Goal: Task Accomplishment & Management: Contribute content

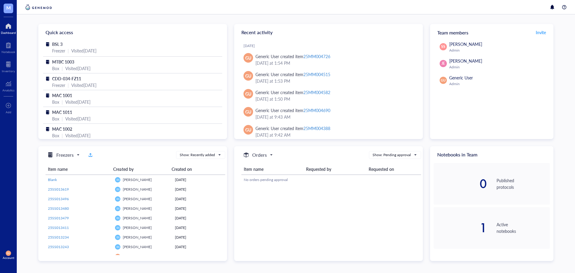
click at [7, 10] on span "M" at bounding box center [8, 7] width 4 height 7
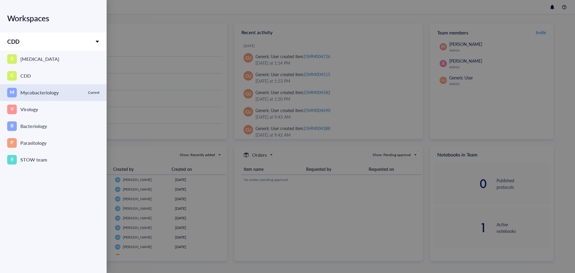
click at [36, 96] on div "Mycobacteriology" at bounding box center [39, 92] width 38 height 8
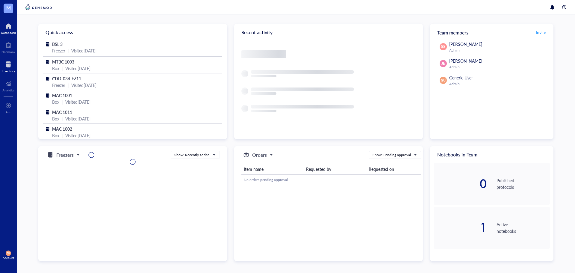
click at [8, 66] on div at bounding box center [8, 65] width 13 height 10
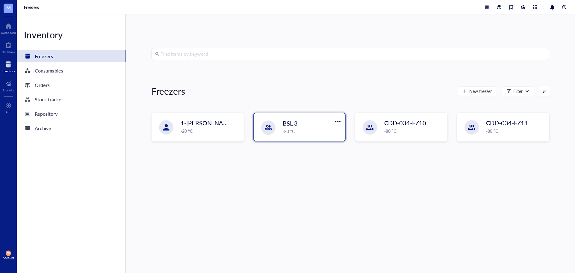
click at [315, 130] on div "-80 °C" at bounding box center [312, 131] width 59 height 7
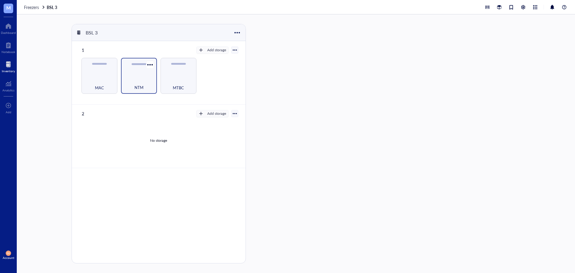
click at [135, 69] on div "NTM" at bounding box center [139, 76] width 36 height 36
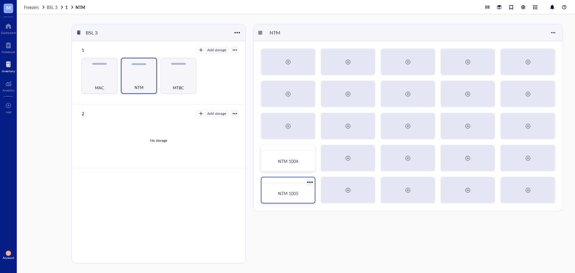
click at [299, 192] on div "NTM 1005" at bounding box center [287, 192] width 39 height 5
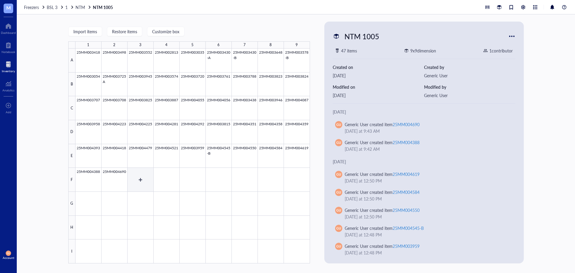
click at [138, 180] on div at bounding box center [192, 155] width 234 height 215
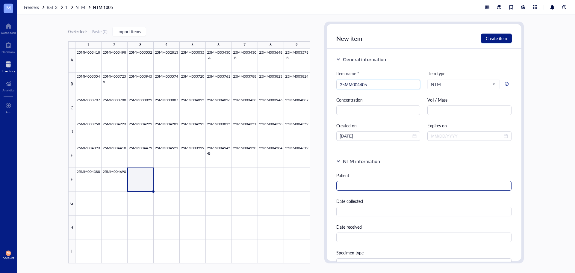
type input "25MM004405"
click at [362, 184] on input "text" at bounding box center [423, 186] width 175 height 10
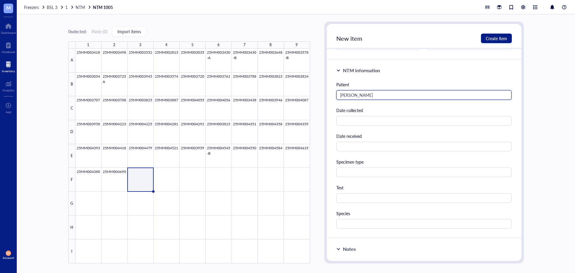
scroll to position [120, 0]
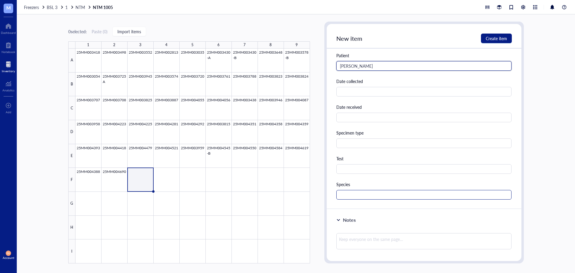
type input "Lee, Joe"
click at [356, 196] on input "text" at bounding box center [423, 195] width 175 height 10
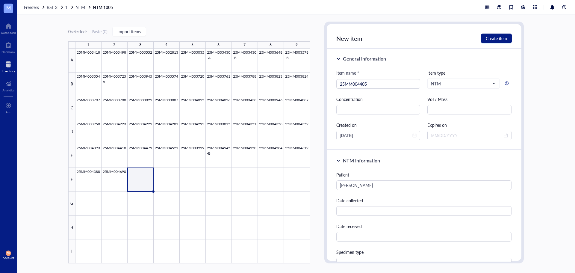
scroll to position [0, 0]
type input "palustre"
click at [502, 40] on span "Create item" at bounding box center [495, 38] width 21 height 5
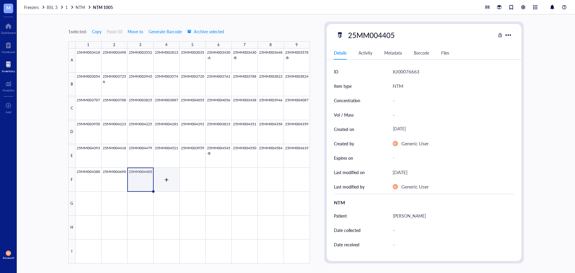
click at [170, 179] on div at bounding box center [192, 155] width 234 height 215
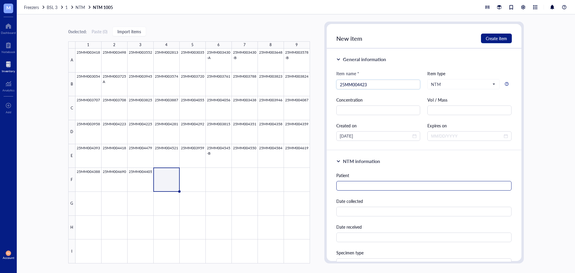
type input "25MM004423"
click at [342, 186] on input "text" at bounding box center [423, 186] width 175 height 10
type input "Steen, Thomas"
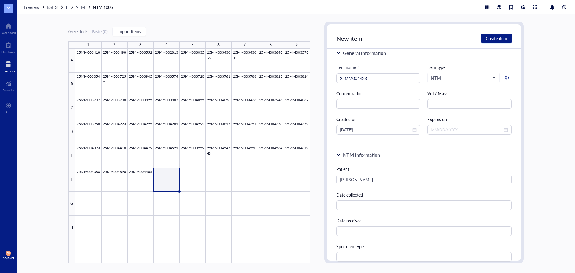
scroll to position [134, 0]
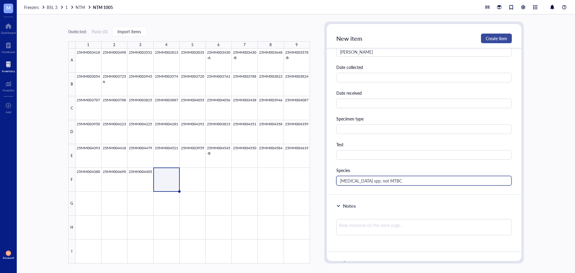
type input "Mycobacterium spp. not MTBC"
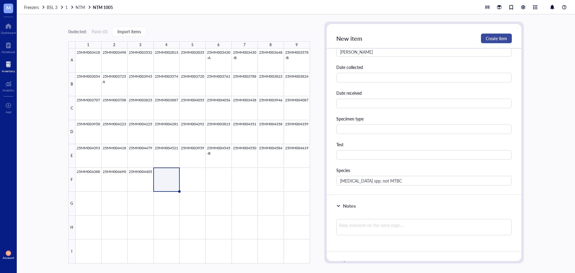
click at [496, 40] on span "Create item" at bounding box center [495, 38] width 21 height 5
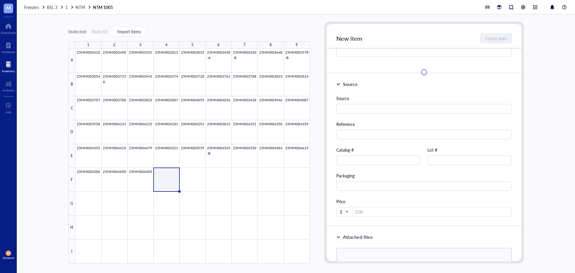
scroll to position [0, 0]
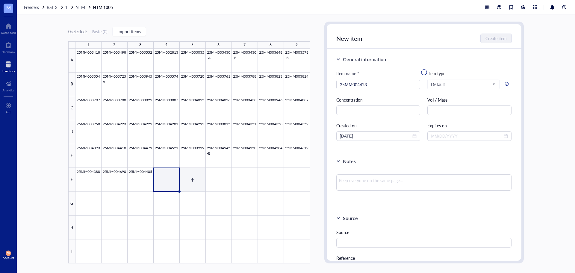
click at [189, 182] on div at bounding box center [192, 155] width 234 height 215
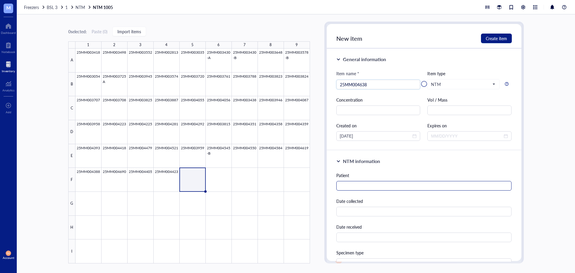
type input "25MM004638"
click at [358, 184] on input "text" at bounding box center [423, 186] width 175 height 10
type input "Currey, Dee Anna Elizabeth"
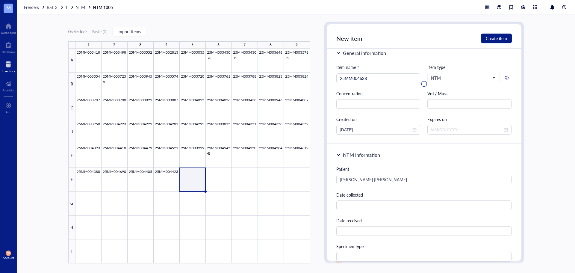
scroll to position [134, 0]
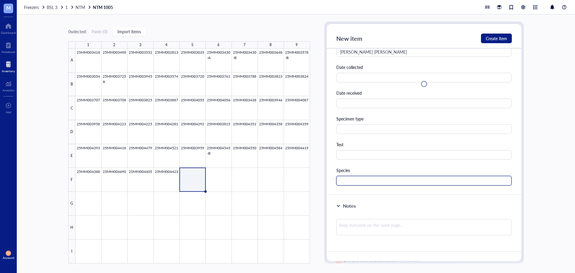
click at [365, 178] on input "text" at bounding box center [423, 181] width 175 height 10
type input "m"
type input "kansasii"
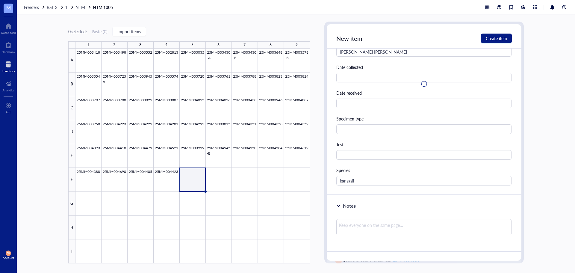
click at [493, 36] on div at bounding box center [424, 84] width 195 height 120
click at [187, 181] on div at bounding box center [192, 155] width 234 height 215
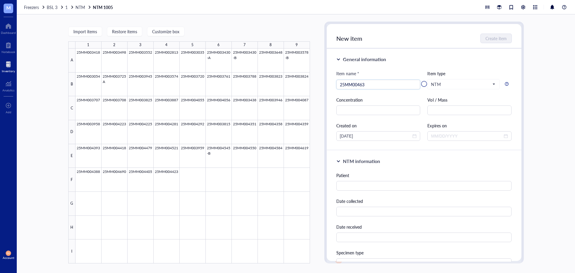
type input "25MM004638"
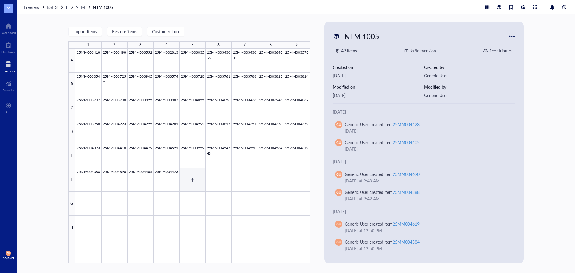
click at [189, 183] on div at bounding box center [192, 155] width 234 height 215
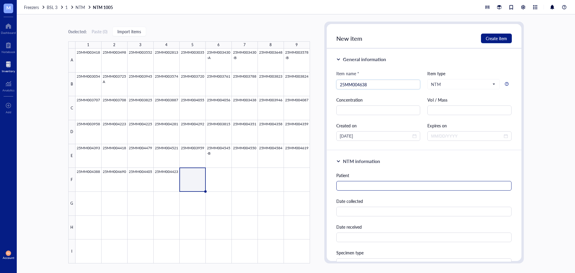
type input "25MM004638"
click at [351, 184] on input "text" at bounding box center [423, 186] width 175 height 10
type input "[PERSON_NAME] [PERSON_NAME]"
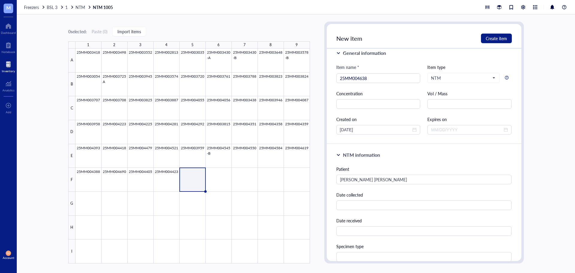
scroll to position [134, 0]
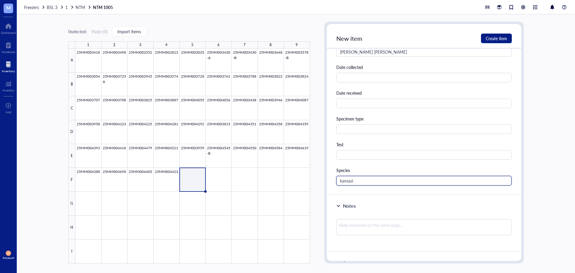
type input "kansasii"
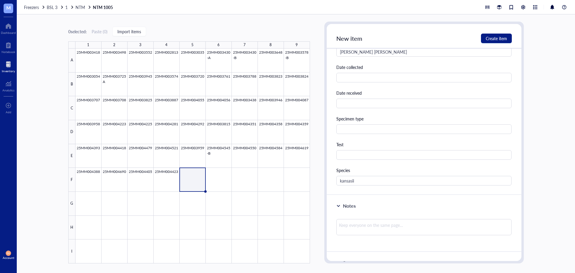
drag, startPoint x: 189, startPoint y: 180, endPoint x: 193, endPoint y: 183, distance: 5.5
click at [189, 180] on div at bounding box center [192, 155] width 234 height 215
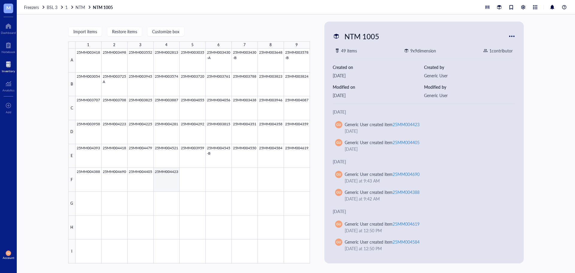
click at [170, 177] on div at bounding box center [192, 155] width 234 height 215
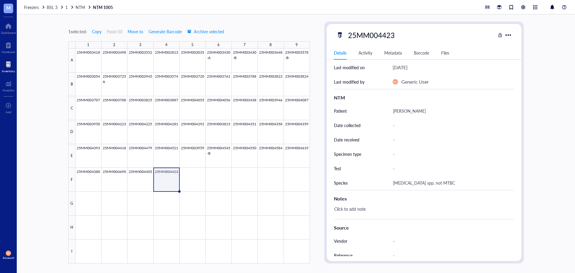
scroll to position [168, 0]
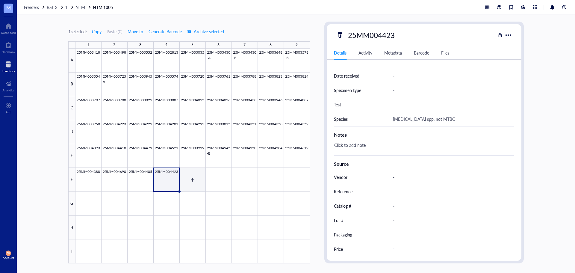
click at [193, 185] on div at bounding box center [192, 155] width 234 height 215
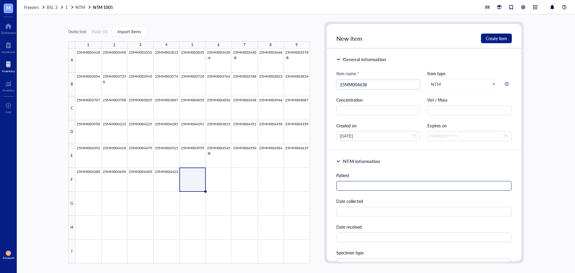
type input "25MM004638"
drag, startPoint x: 410, startPoint y: 186, endPoint x: 411, endPoint y: 172, distance: 13.8
click at [411, 181] on input "text" at bounding box center [423, 186] width 175 height 10
type input "Currey, Dee Anna Elizabeth"
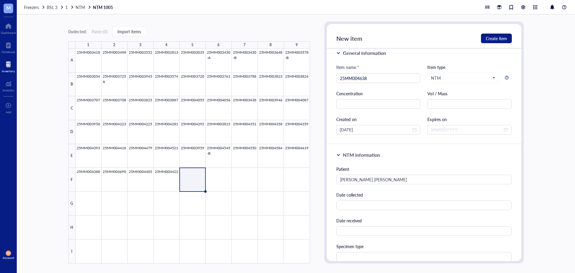
scroll to position [134, 0]
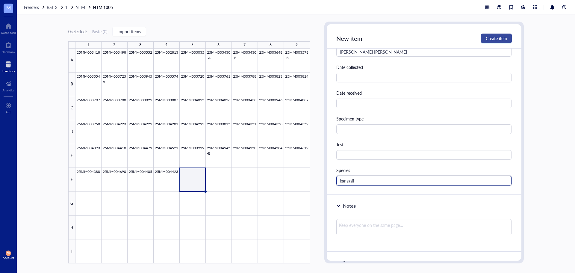
type input "kansasii"
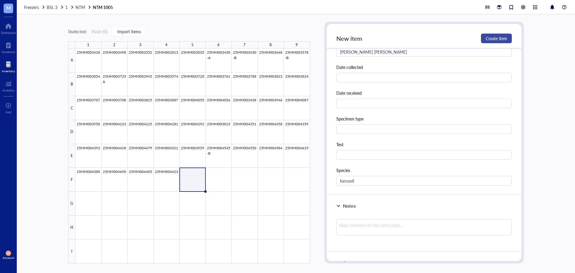
click at [497, 40] on span "Create item" at bounding box center [495, 38] width 21 height 5
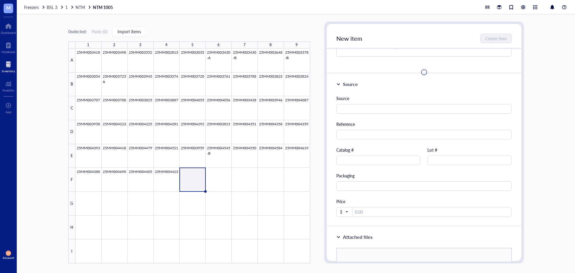
scroll to position [0, 0]
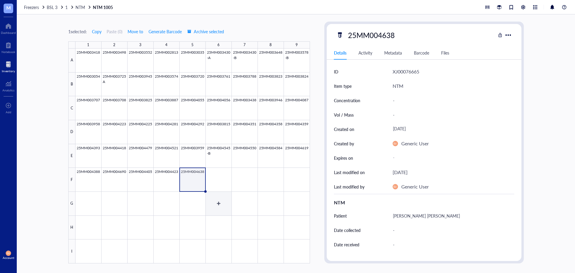
click at [219, 180] on div at bounding box center [192, 155] width 234 height 215
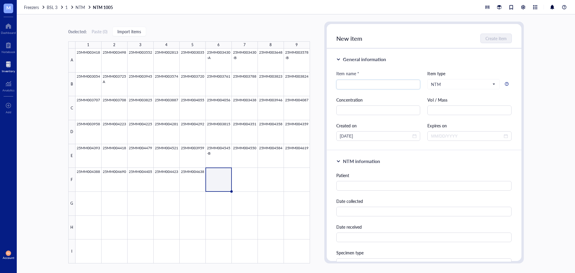
click at [215, 179] on div at bounding box center [192, 155] width 234 height 215
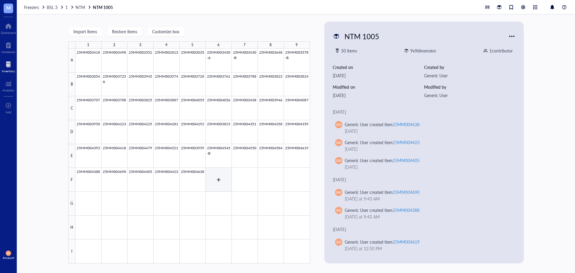
click at [218, 180] on div at bounding box center [192, 155] width 234 height 215
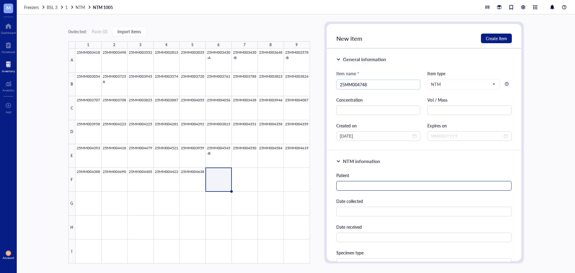
type input "25MM004748"
click at [356, 186] on input "text" at bounding box center [423, 186] width 175 height 10
type input "Curro, Susan"
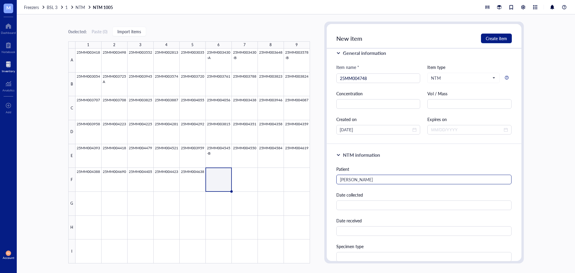
scroll to position [134, 0]
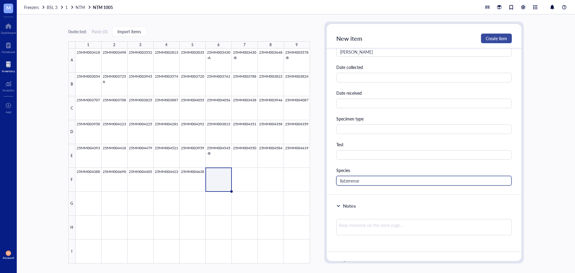
type input "llatzerense"
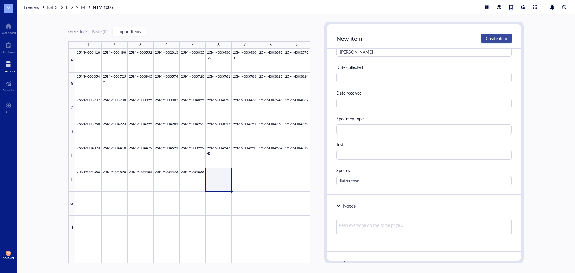
click at [498, 42] on button "Create item" at bounding box center [496, 39] width 31 height 10
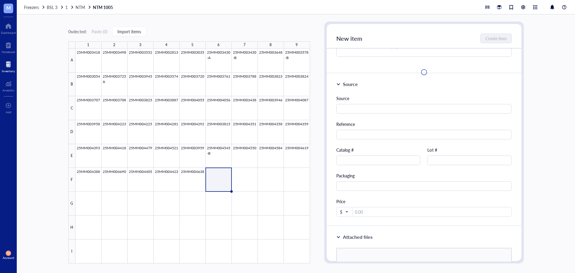
scroll to position [0, 0]
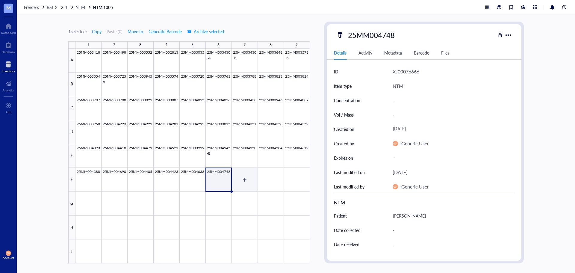
click at [246, 179] on div at bounding box center [192, 155] width 234 height 215
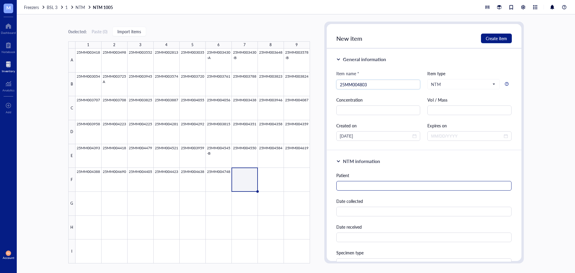
type input "25MM004803"
click at [366, 186] on input "text" at bounding box center [423, 186] width 175 height 10
type input "Karrels, Gregory"
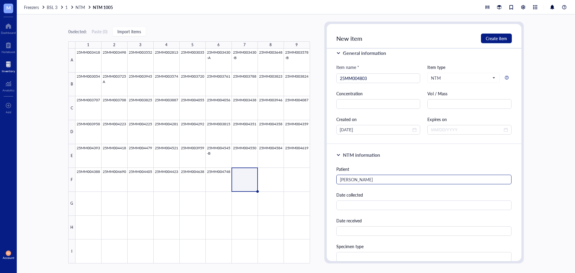
scroll to position [134, 0]
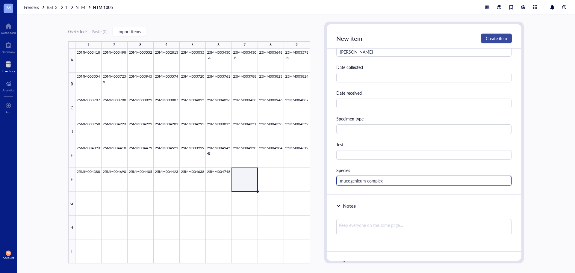
type input "mucogenicum complex"
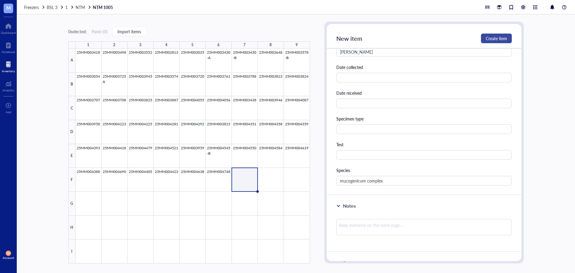
click at [502, 38] on span "Create item" at bounding box center [495, 38] width 21 height 5
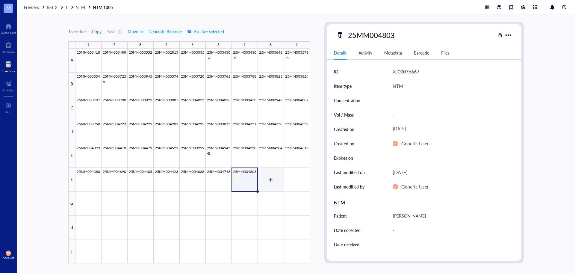
click at [273, 173] on div at bounding box center [192, 155] width 234 height 215
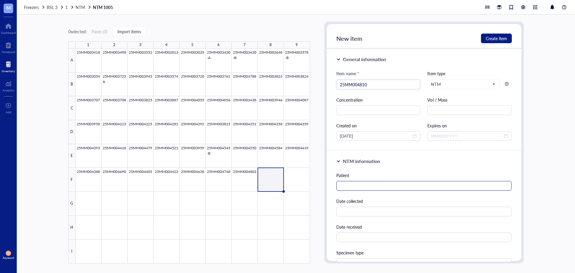
type input "25MM004810"
click at [384, 184] on input "text" at bounding box center [423, 186] width 175 height 10
type input "t"
type input "Thurman, George"
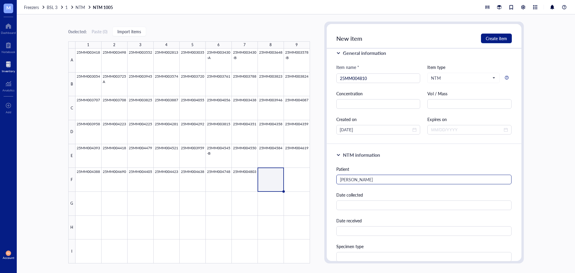
scroll to position [134, 0]
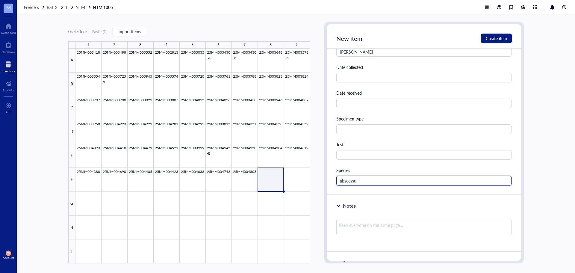
type input "abscessus"
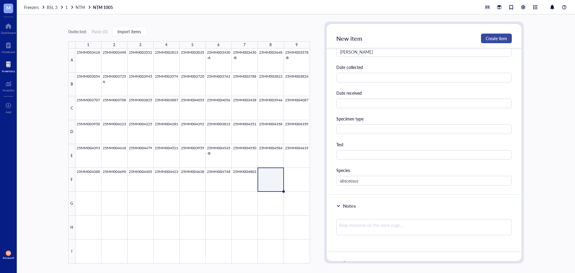
click at [507, 43] on button "Create item" at bounding box center [496, 39] width 31 height 10
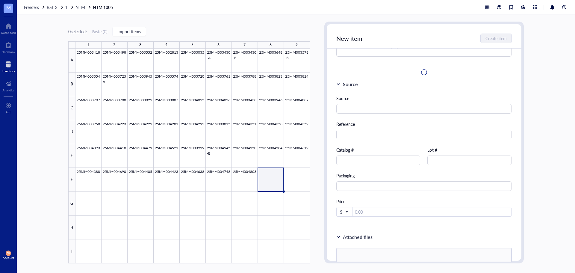
scroll to position [0, 0]
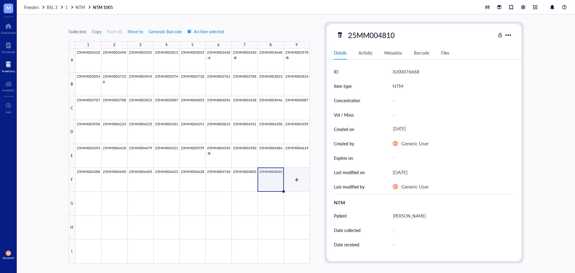
click at [297, 177] on div at bounding box center [192, 155] width 234 height 215
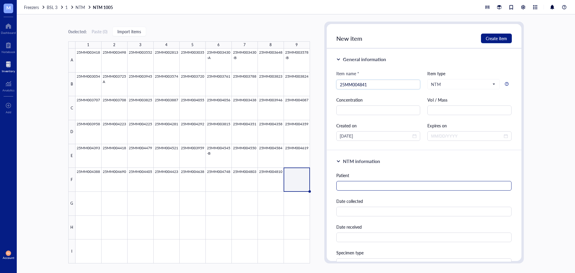
type input "25MM004841"
click at [366, 187] on input "text" at bounding box center [423, 186] width 175 height 10
type input "Reyes, Manuel"
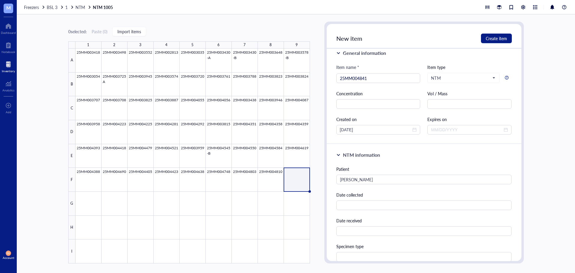
scroll to position [134, 0]
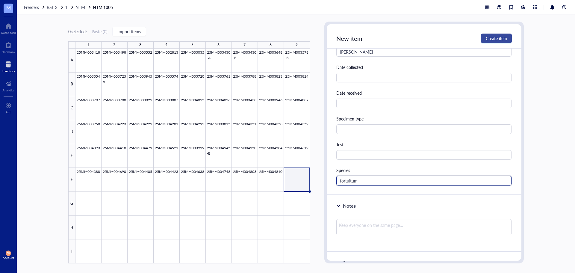
type input "fortuitum"
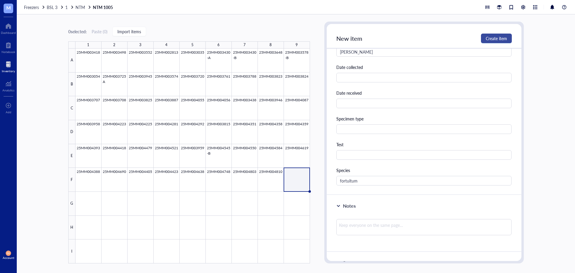
click at [487, 36] on span "Create item" at bounding box center [495, 38] width 21 height 5
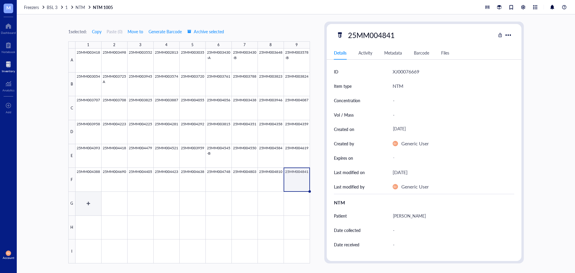
click at [89, 201] on div at bounding box center [192, 155] width 234 height 215
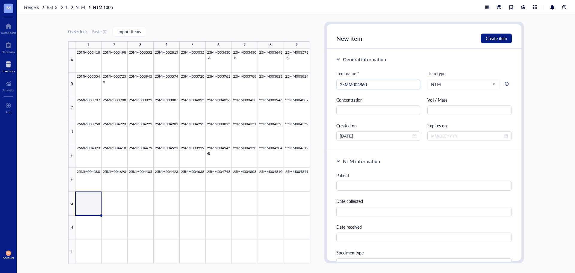
type input "25MM004860"
click at [350, 192] on div "Patient Date collected Date received Specimen type Test Species" at bounding box center [423, 245] width 175 height 147
click at [347, 187] on input "text" at bounding box center [423, 186] width 175 height 10
type input "Kelling, Keith"
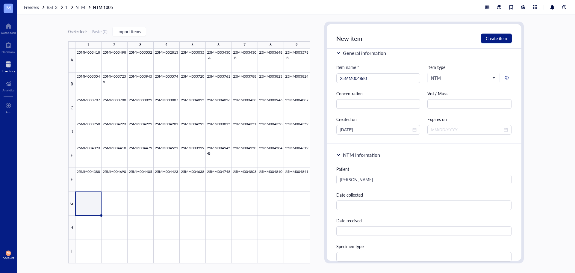
scroll to position [134, 0]
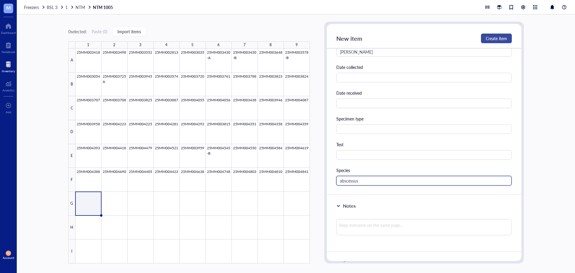
type input "abscessus"
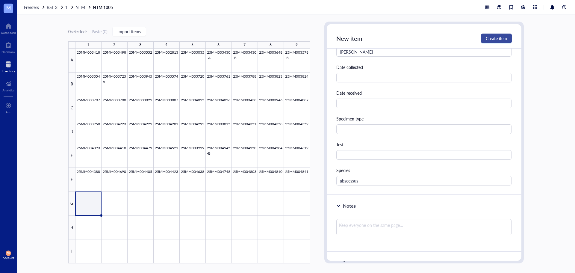
click at [492, 40] on span "Create item" at bounding box center [495, 38] width 21 height 5
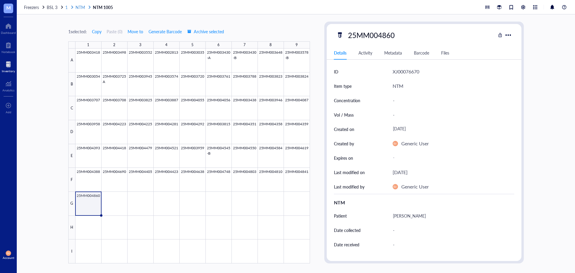
click at [67, 7] on span "1" at bounding box center [66, 7] width 2 height 6
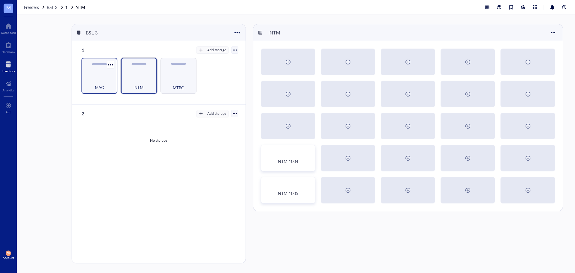
click at [103, 76] on div "MAC" at bounding box center [99, 76] width 36 height 36
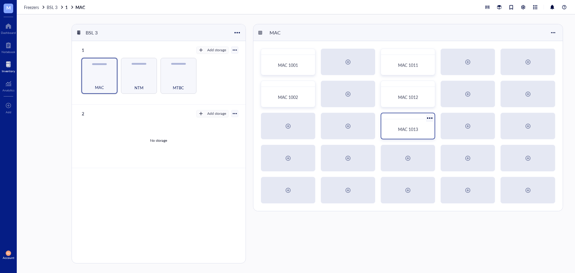
click at [419, 132] on div "MAC 1013" at bounding box center [407, 129] width 48 height 15
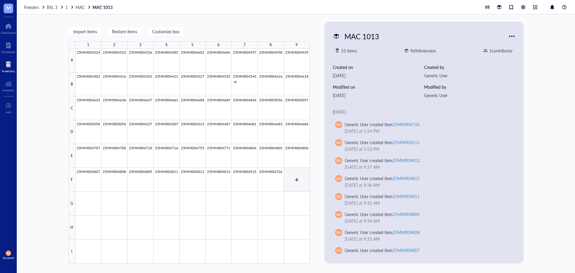
click at [295, 176] on div at bounding box center [192, 155] width 234 height 215
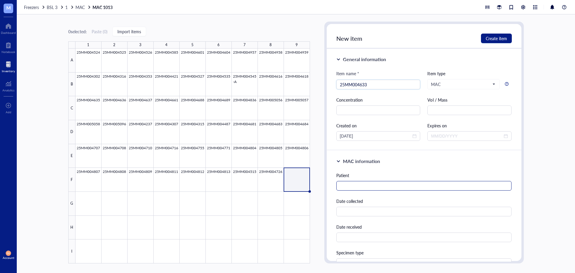
type input "25MM004633"
click at [342, 185] on input "text" at bounding box center [423, 186] width 175 height 10
type input "S"
type input "Backman, Rosalee"
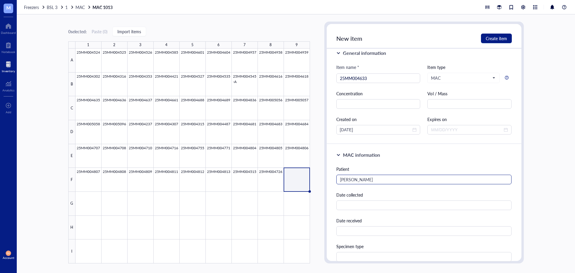
scroll to position [134, 0]
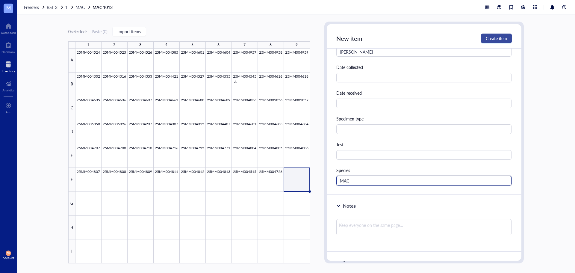
type input "MAC"
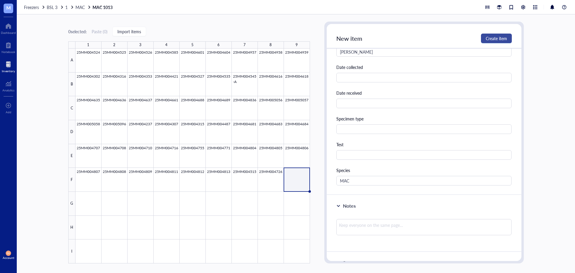
click at [494, 42] on button "Create item" at bounding box center [496, 39] width 31 height 10
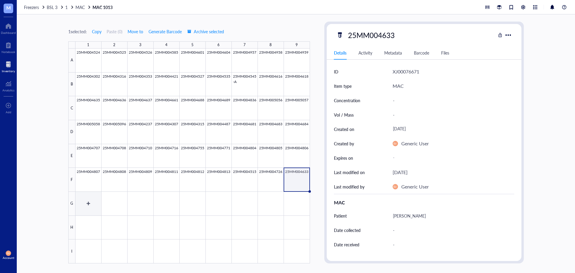
click at [96, 203] on div at bounding box center [192, 155] width 234 height 215
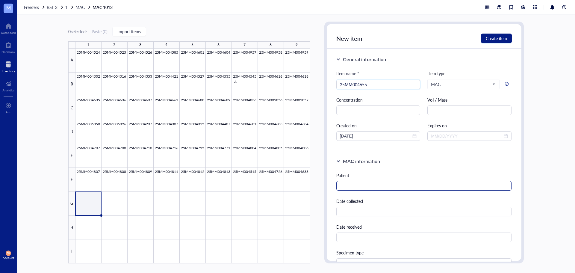
type input "25MM004655"
click at [359, 186] on input "text" at bounding box center [423, 186] width 175 height 10
type input "Backman, Rosalee"
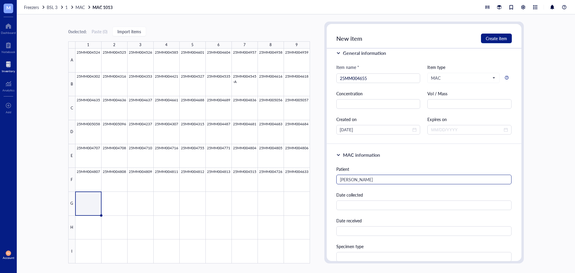
scroll to position [134, 0]
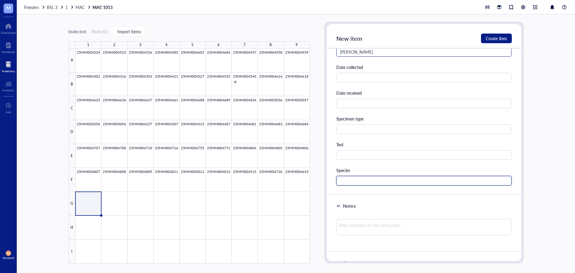
paste input "MAC"
type input "MAC"
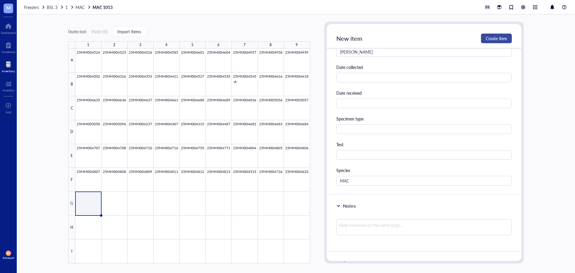
click at [498, 36] on span "Create item" at bounding box center [495, 38] width 21 height 5
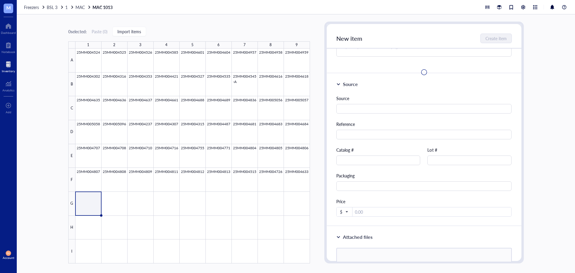
scroll to position [0, 0]
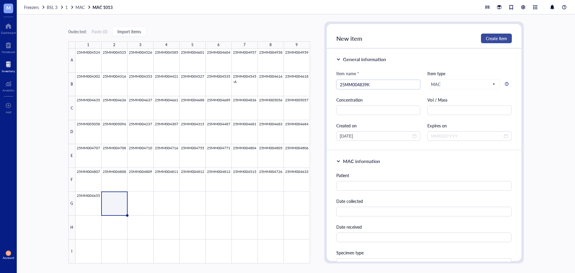
type input "25MM004839"
click at [114, 201] on div at bounding box center [192, 155] width 234 height 215
click at [347, 88] on input "search" at bounding box center [378, 84] width 77 height 9
type input "25MM004839"
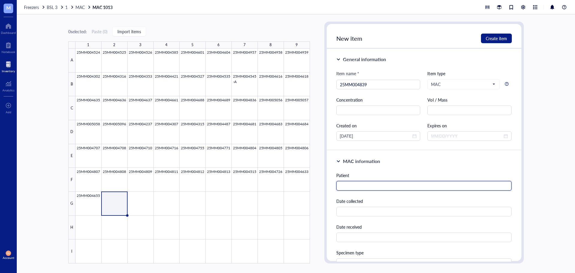
click at [379, 183] on input "text" at bounding box center [423, 186] width 175 height 10
type input "Khatoon, Zohra"
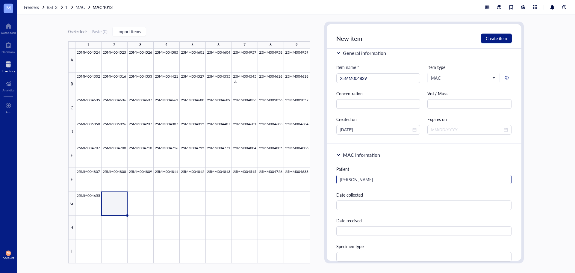
scroll to position [134, 0]
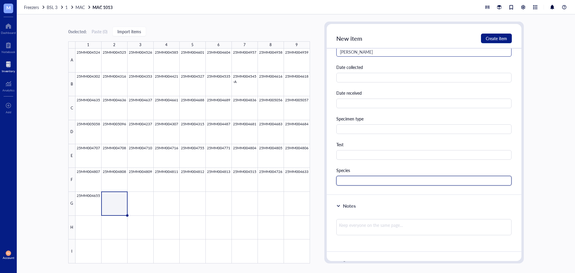
paste input "MAC"
type input "MAC"
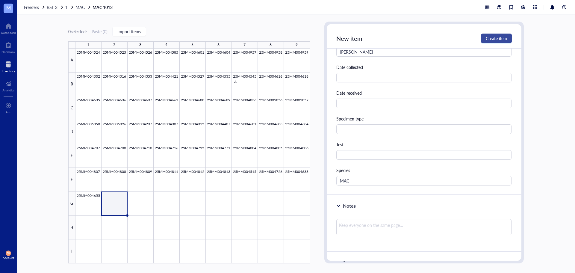
click at [505, 37] on span "Create item" at bounding box center [495, 38] width 21 height 5
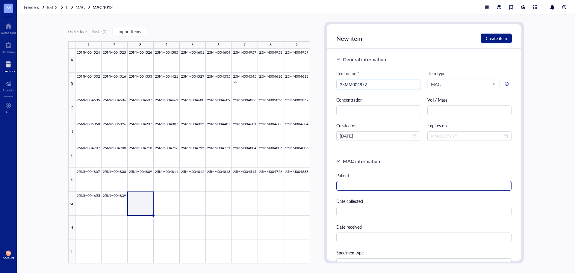
type input "25MM004872"
click at [439, 183] on input "text" at bounding box center [423, 186] width 175 height 10
type input "Norrington, Vernice"
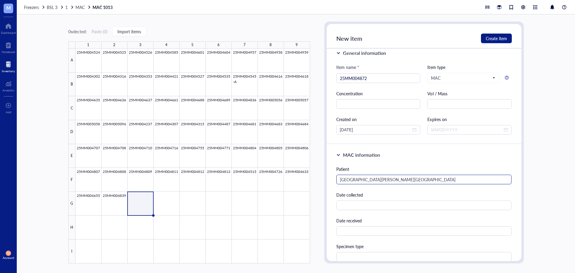
scroll to position [134, 0]
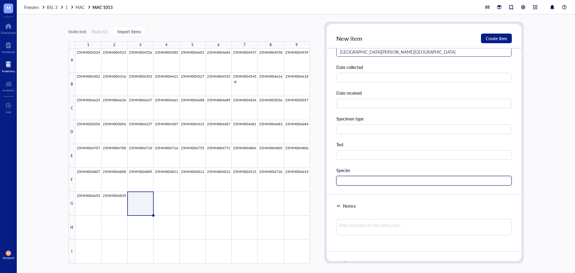
paste input "MAC"
type input "MAC"
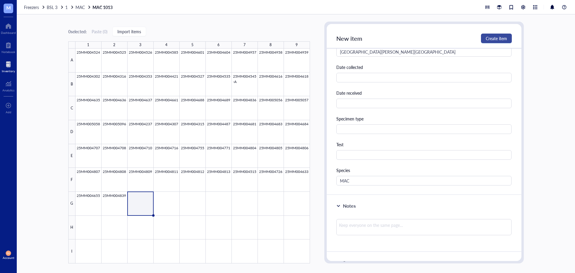
click at [489, 34] on button "Create item" at bounding box center [496, 39] width 31 height 10
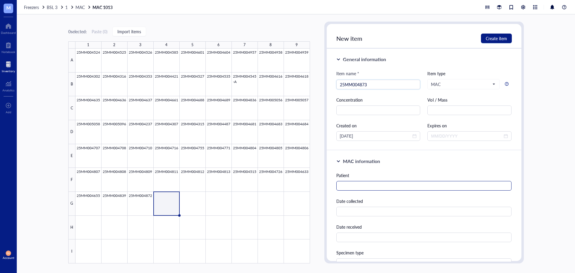
type input "25MM004873"
click at [395, 185] on input "text" at bounding box center [423, 186] width 175 height 10
type input "Mills, Peter"
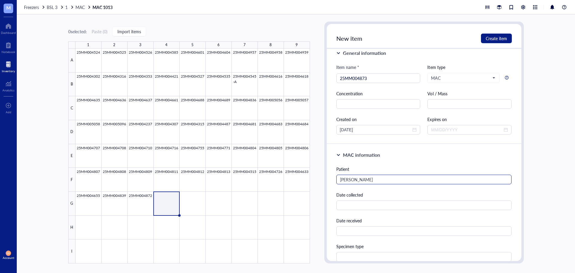
scroll to position [134, 0]
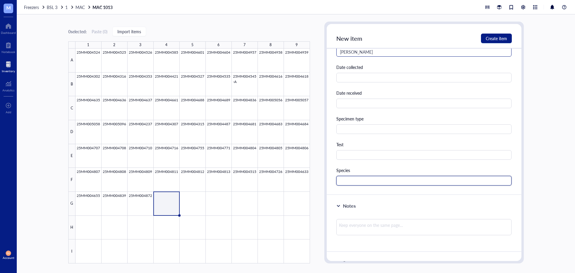
paste input "MAC"
type input "MAC"
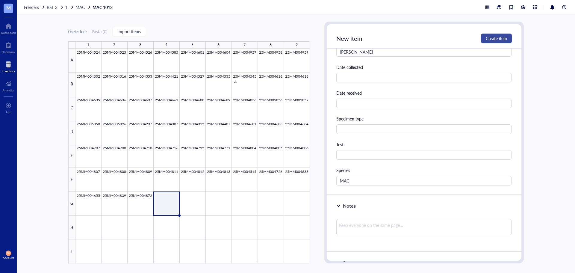
click at [499, 38] on span "Create item" at bounding box center [495, 38] width 21 height 5
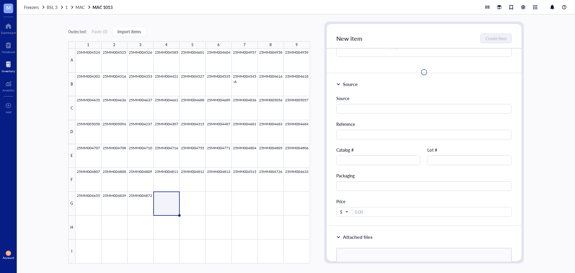
scroll to position [0, 0]
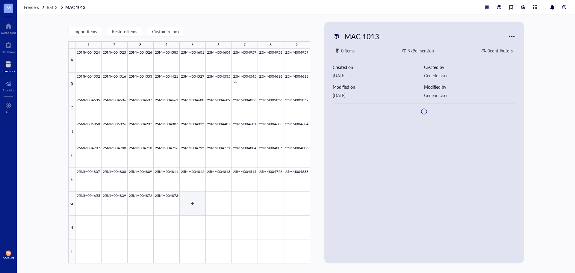
click at [185, 202] on div at bounding box center [192, 155] width 234 height 215
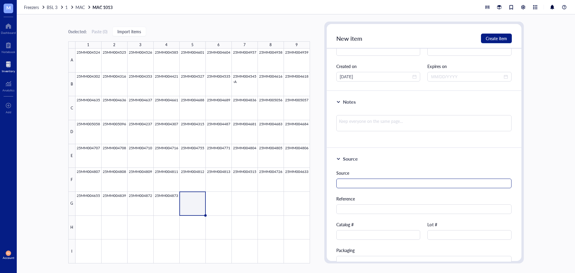
scroll to position [60, 0]
type input "25MM004914"
click at [354, 183] on input "text" at bounding box center [423, 183] width 175 height 10
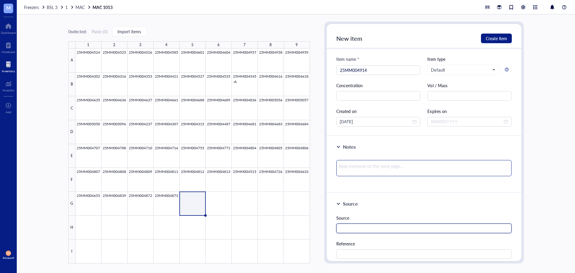
scroll to position [0, 0]
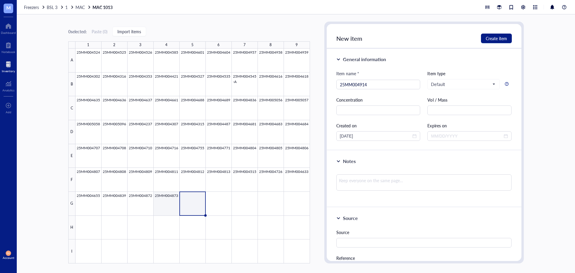
click at [168, 209] on div at bounding box center [192, 155] width 234 height 215
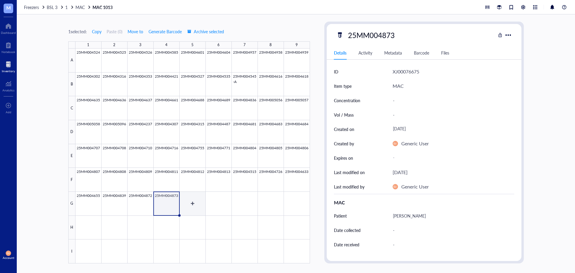
click at [186, 206] on div at bounding box center [192, 155] width 234 height 215
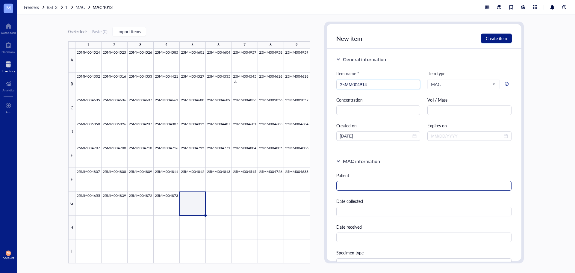
type input "25MM004914"
click at [385, 189] on input "text" at bounding box center [423, 186] width 175 height 10
type input "Thoele, Henry"
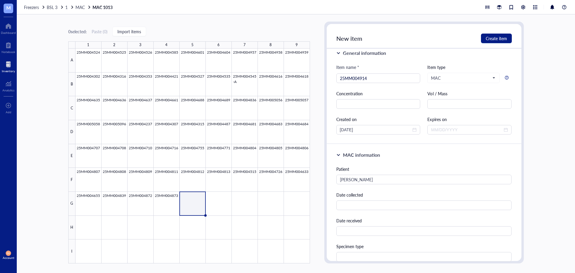
scroll to position [134, 0]
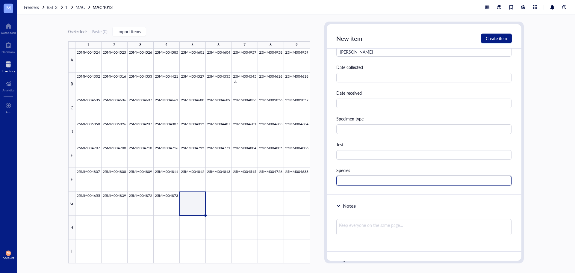
paste input "MAC"
type input "MAC"
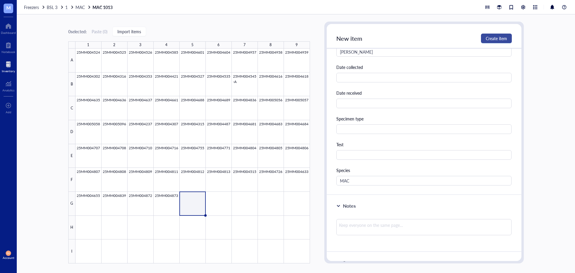
click at [502, 36] on span "Create item" at bounding box center [495, 38] width 21 height 5
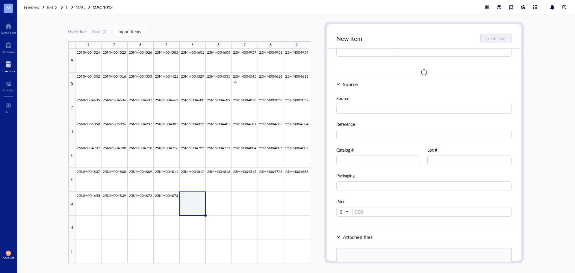
scroll to position [0, 0]
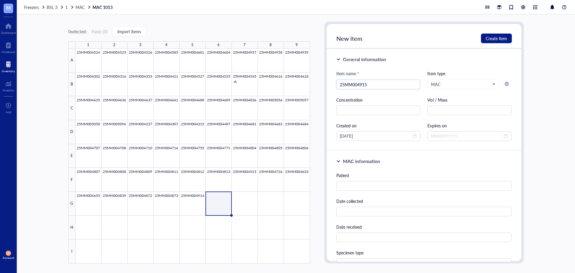
type input "25MM004915"
click at [364, 188] on input "text" at bounding box center [423, 186] width 175 height 10
type input "[PERSON_NAME]"
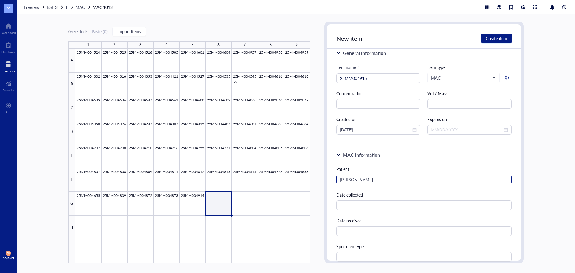
scroll to position [134, 0]
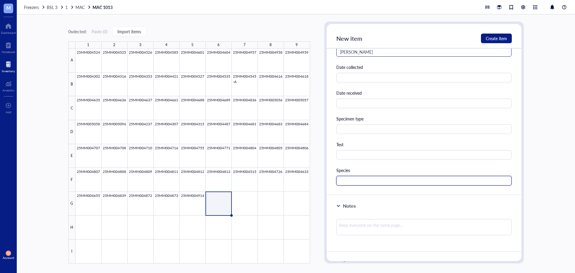
paste input "MAC"
type input "MAC"
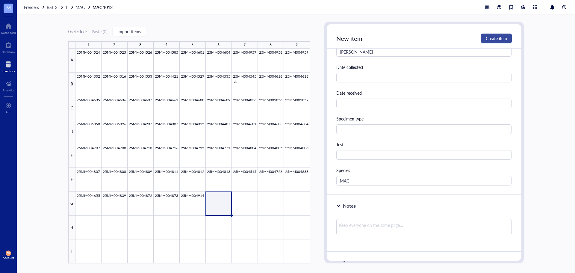
drag, startPoint x: 492, startPoint y: 39, endPoint x: 489, endPoint y: 41, distance: 3.2
click at [489, 41] on span "Create item" at bounding box center [495, 38] width 21 height 5
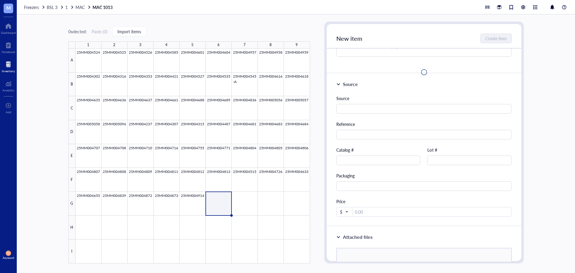
scroll to position [0, 0]
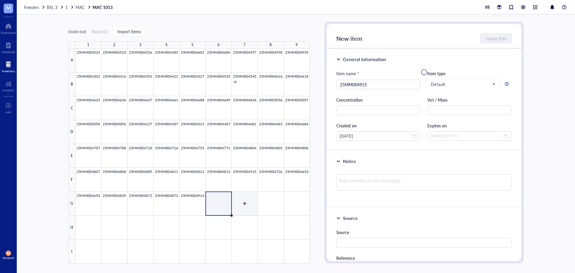
click at [244, 202] on div at bounding box center [192, 155] width 234 height 215
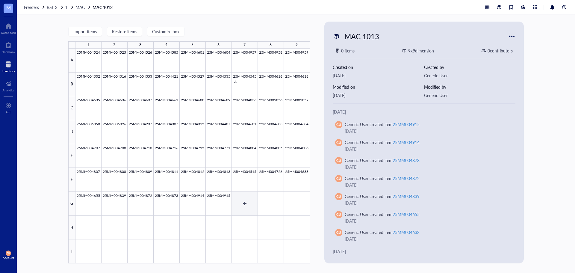
click at [245, 202] on div at bounding box center [192, 155] width 234 height 215
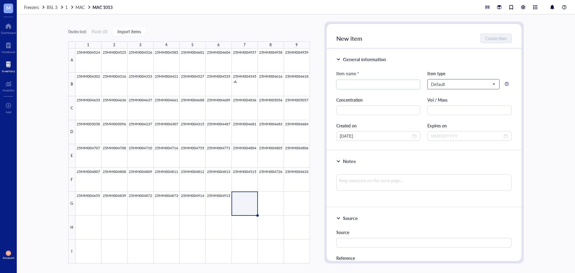
click at [444, 86] on span "Default" at bounding box center [463, 83] width 64 height 5
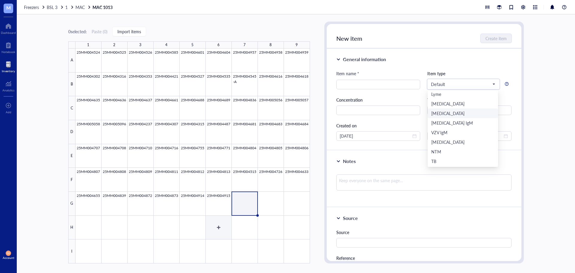
scroll to position [30, 0]
drag, startPoint x: 218, startPoint y: 209, endPoint x: 223, endPoint y: 209, distance: 4.2
click at [219, 209] on div at bounding box center [192, 155] width 234 height 215
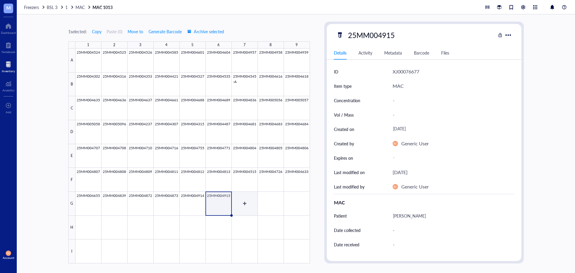
click at [244, 208] on div at bounding box center [192, 155] width 234 height 215
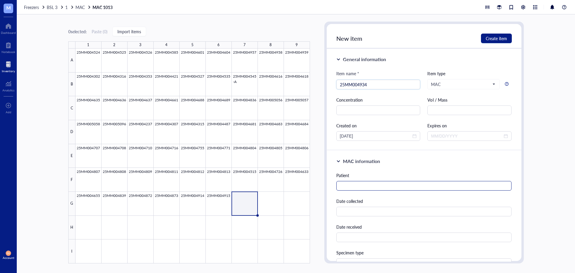
type input "25MM004934"
click at [385, 186] on input "text" at bounding box center [423, 186] width 175 height 10
type input "[PERSON_NAME]"
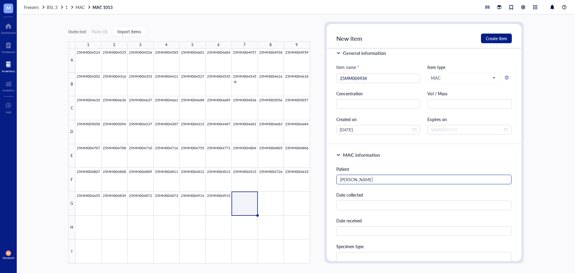
scroll to position [134, 0]
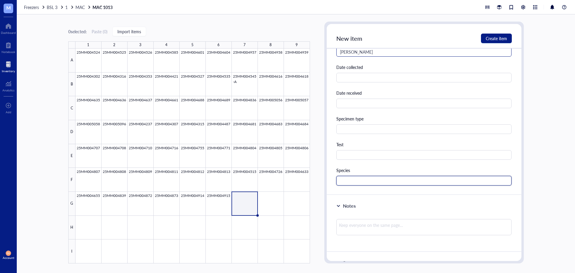
paste input "MAC"
type input "MAC"
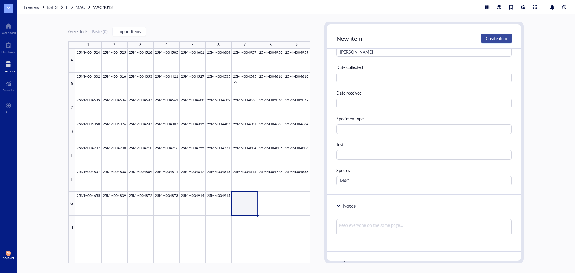
click at [496, 39] on span "Create item" at bounding box center [495, 38] width 21 height 5
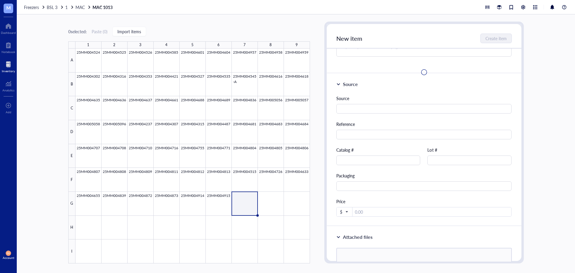
scroll to position [0, 0]
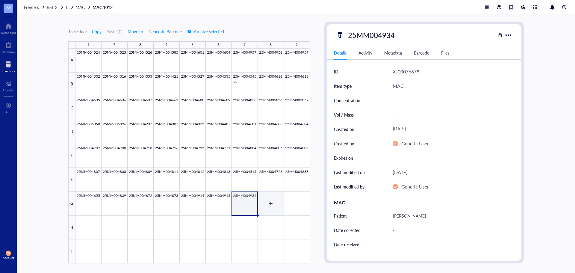
click at [272, 204] on div at bounding box center [192, 155] width 234 height 215
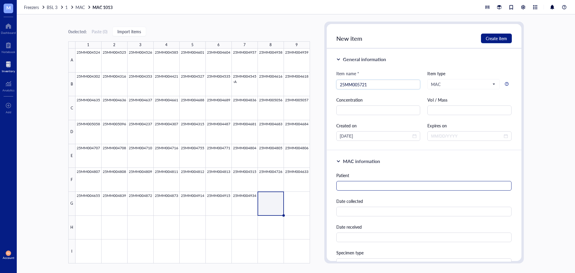
type input "25MM005721"
click at [393, 189] on input "text" at bounding box center [423, 186] width 175 height 10
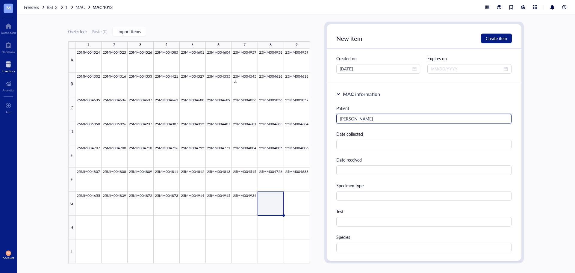
scroll to position [239, 0]
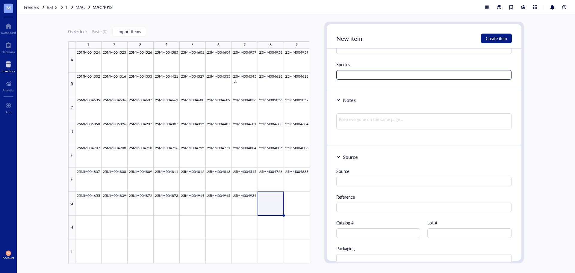
type input "[PERSON_NAME]"
click at [347, 77] on input "text" at bounding box center [423, 75] width 175 height 10
paste input "MAC"
type input "MAC"
click at [500, 38] on span "Create item" at bounding box center [495, 38] width 21 height 5
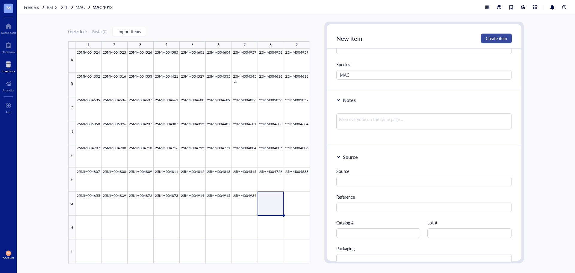
scroll to position [61, 0]
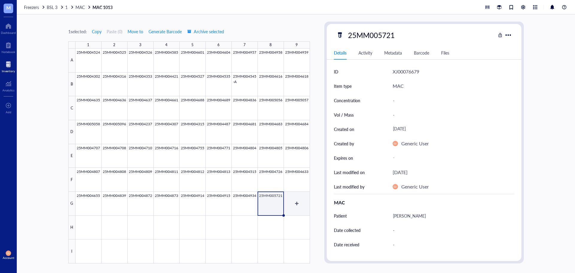
click at [295, 197] on div at bounding box center [192, 155] width 234 height 215
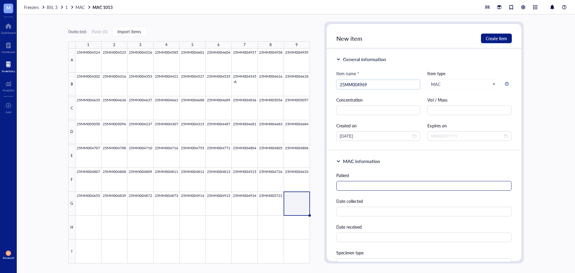
type input "25MM004969"
click at [370, 188] on input "text" at bounding box center [423, 186] width 175 height 10
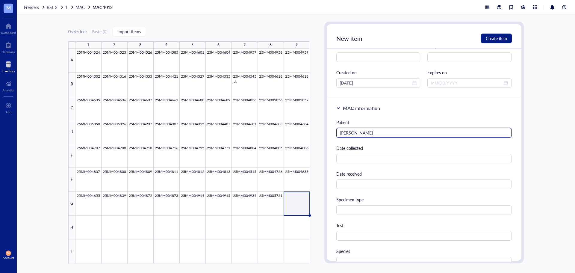
scroll to position [120, 0]
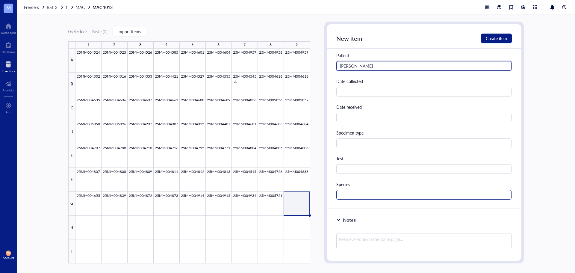
type input "[PERSON_NAME]"
click at [356, 196] on input "text" at bounding box center [423, 195] width 175 height 10
paste input "MAC"
type input "MAC"
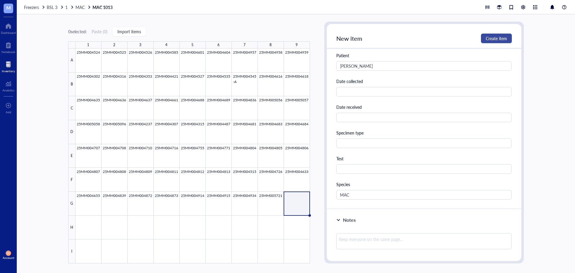
click at [493, 41] on span "Create item" at bounding box center [495, 38] width 21 height 5
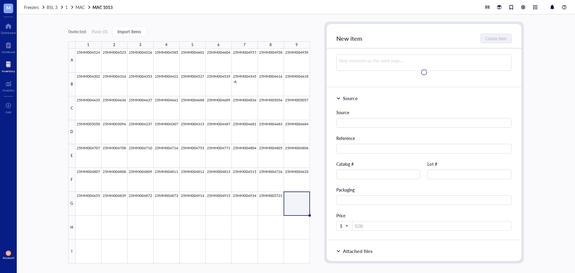
scroll to position [0, 0]
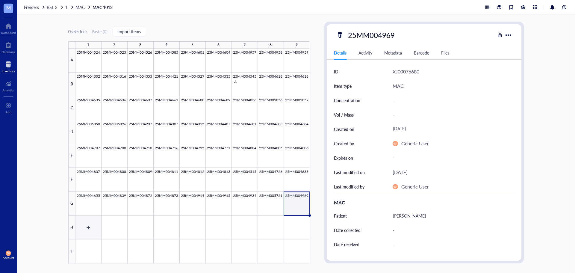
click at [85, 227] on div at bounding box center [192, 155] width 234 height 215
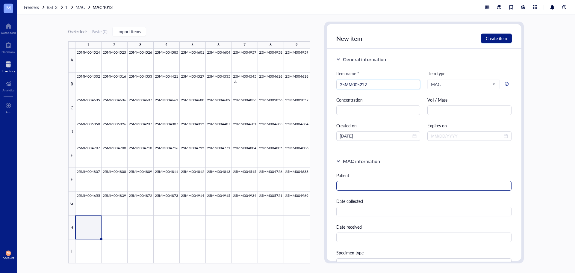
type input "25MM005222"
click at [363, 184] on input "text" at bounding box center [423, 186] width 175 height 10
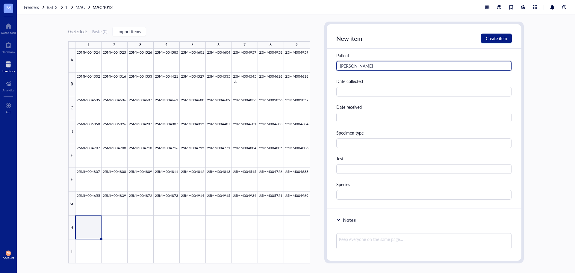
scroll to position [150, 0]
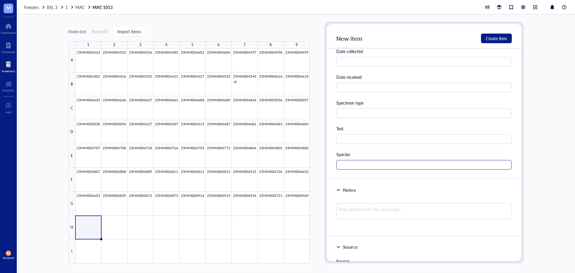
type input "[PERSON_NAME]"
click at [364, 168] on input "text" at bounding box center [423, 165] width 175 height 10
paste input "MAC"
type input "MAC"
click at [496, 38] on span "Create item" at bounding box center [495, 38] width 21 height 5
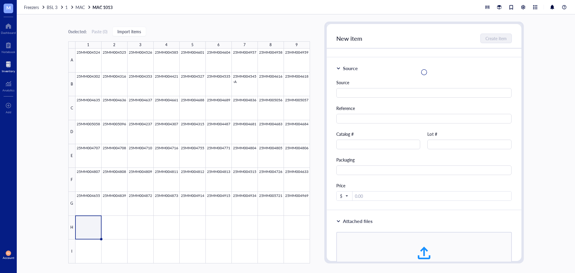
scroll to position [0, 0]
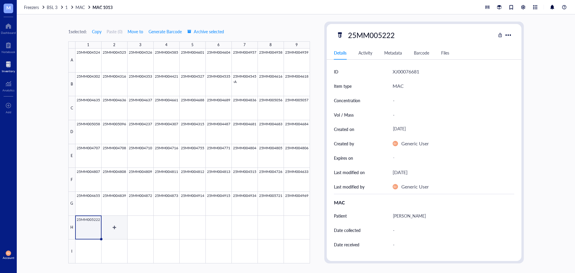
click at [110, 224] on div at bounding box center [192, 155] width 234 height 215
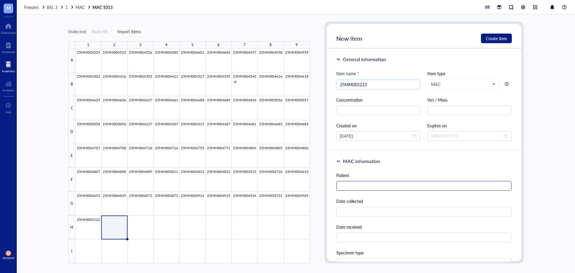
type input "25MM005223"
drag, startPoint x: 371, startPoint y: 186, endPoint x: 368, endPoint y: 185, distance: 3.2
click at [370, 186] on input "text" at bounding box center [423, 186] width 175 height 10
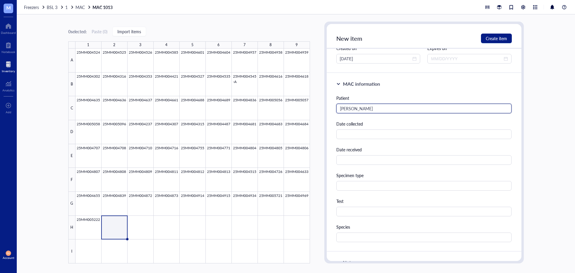
scroll to position [209, 0]
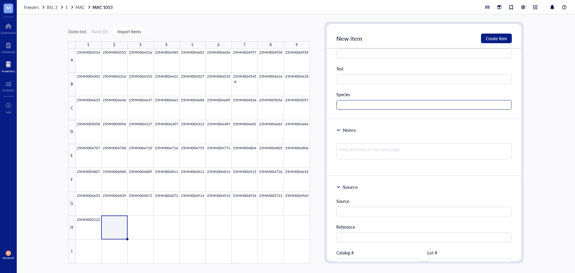
type input "[PERSON_NAME]"
click at [356, 100] on input "text" at bounding box center [423, 105] width 175 height 10
paste input "MAC"
type input "MAC"
click at [140, 230] on div at bounding box center [192, 155] width 234 height 215
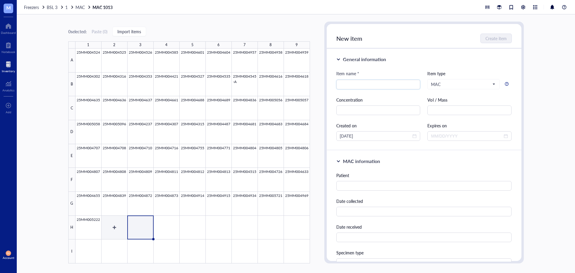
click at [116, 227] on div at bounding box center [192, 155] width 234 height 215
type input "25MM005223"
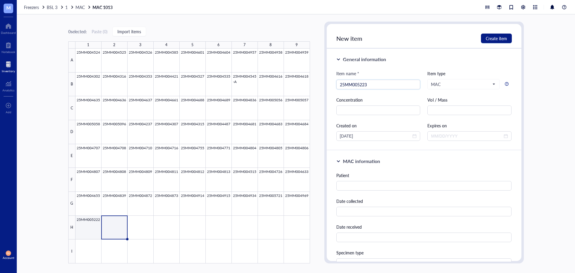
click at [94, 227] on div at bounding box center [192, 155] width 234 height 215
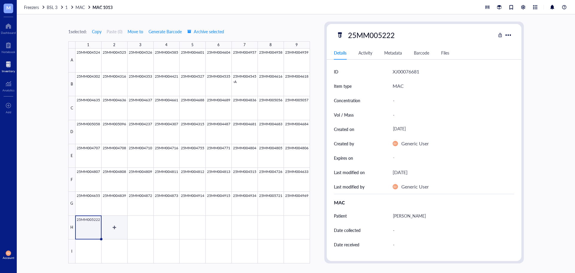
click at [111, 226] on div at bounding box center [192, 155] width 234 height 215
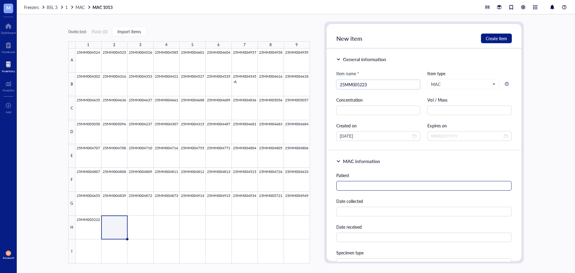
type input "25MM005223"
click at [380, 188] on input "text" at bounding box center [423, 186] width 175 height 10
type input "[PERSON_NAME]"
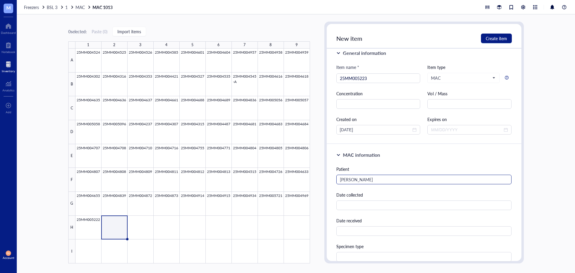
scroll to position [134, 0]
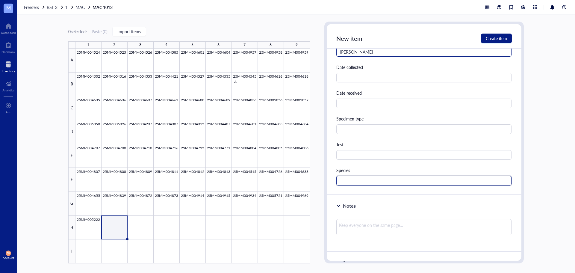
paste input "MAC"
type input "MAC"
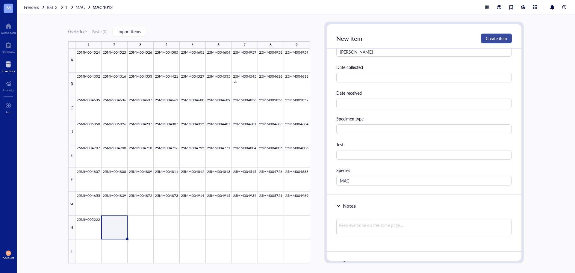
click at [496, 37] on span "Create item" at bounding box center [495, 38] width 21 height 5
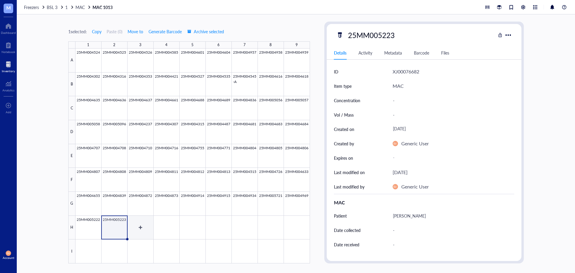
click at [144, 220] on div at bounding box center [192, 155] width 234 height 215
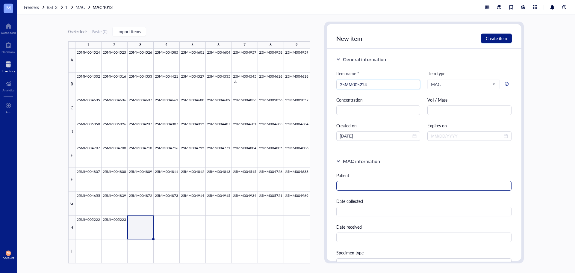
type input "25MM005224"
drag, startPoint x: 353, startPoint y: 187, endPoint x: 322, endPoint y: 176, distance: 32.4
click at [352, 187] on input "text" at bounding box center [423, 186] width 175 height 10
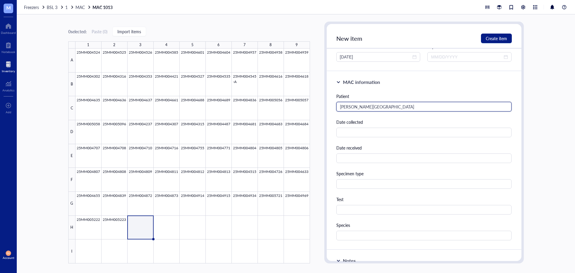
scroll to position [180, 0]
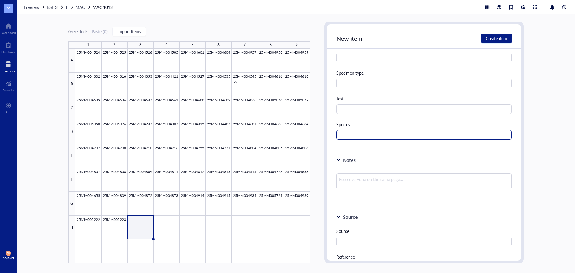
type input "[PERSON_NAME][GEOGRAPHIC_DATA]"
click at [350, 133] on input "text" at bounding box center [423, 135] width 175 height 10
paste input "MAC"
type input "MAC"
click at [499, 37] on span "Create item" at bounding box center [495, 38] width 21 height 5
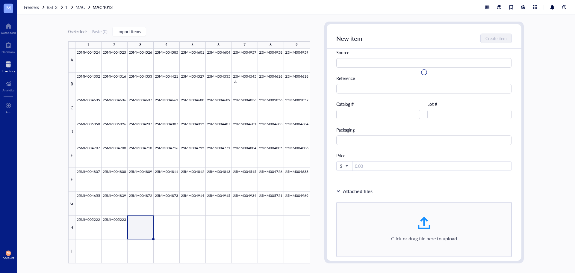
scroll to position [1, 0]
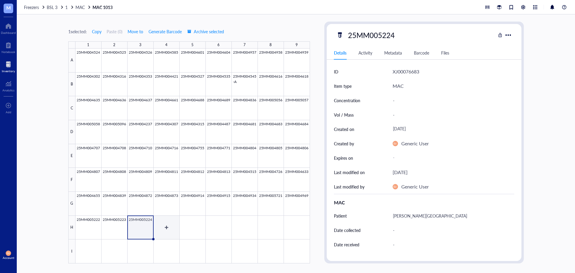
click at [171, 229] on div at bounding box center [192, 155] width 234 height 215
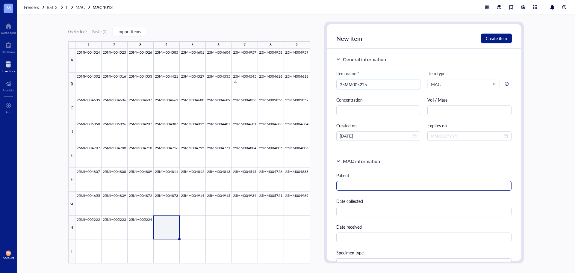
type input "25MM005225"
click at [369, 185] on input "text" at bounding box center [423, 186] width 175 height 10
type input "[PERSON_NAME]"
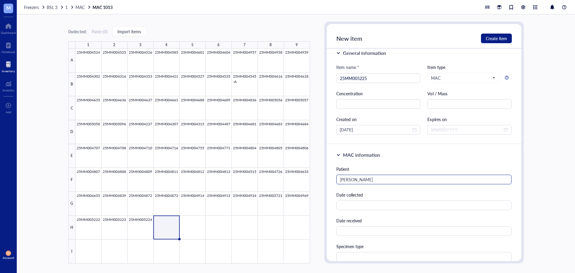
scroll to position [134, 0]
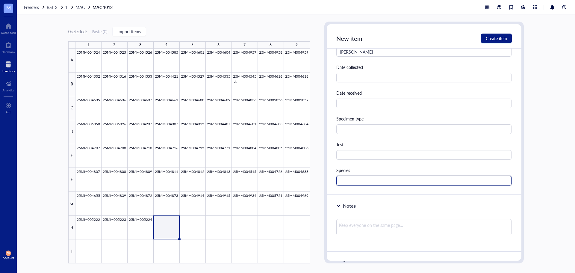
paste input "MAC"
type input "MAC"
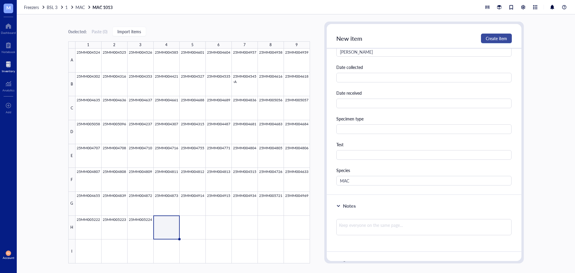
click at [499, 40] on span "Create item" at bounding box center [495, 38] width 21 height 5
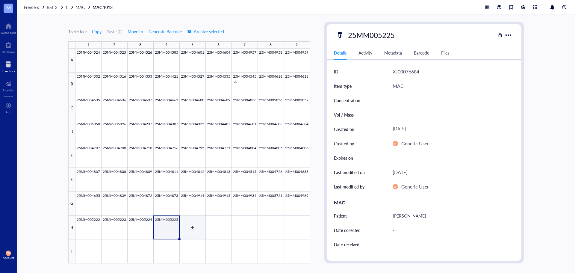
click at [188, 226] on div at bounding box center [192, 155] width 234 height 215
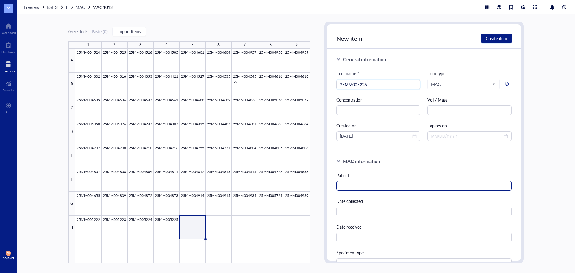
type input "25MM005226"
drag, startPoint x: 354, startPoint y: 189, endPoint x: 349, endPoint y: 187, distance: 5.1
click at [354, 188] on input "text" at bounding box center [423, 186] width 175 height 10
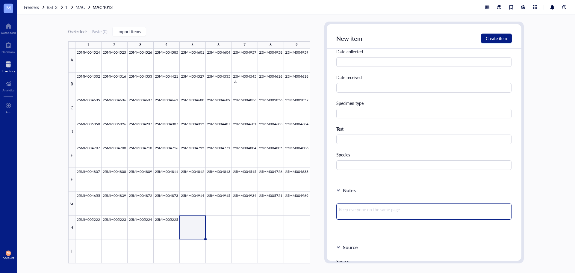
scroll to position [150, 0]
type input "[PERSON_NAME]"
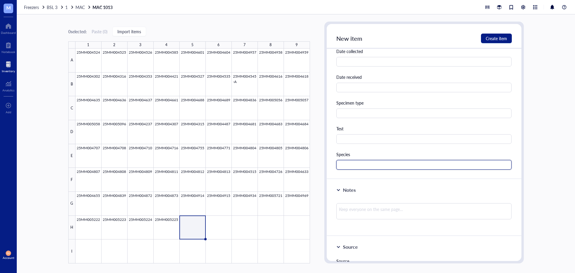
click at [352, 165] on input "text" at bounding box center [423, 165] width 175 height 10
paste input "MAC"
type input "MAC"
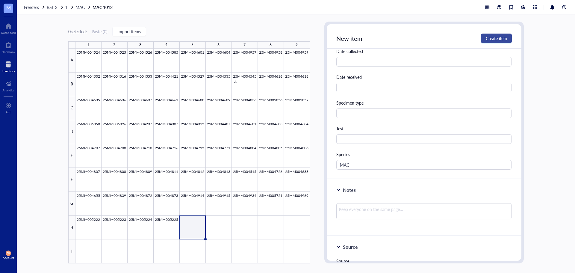
click at [485, 38] on span "Create item" at bounding box center [495, 38] width 21 height 5
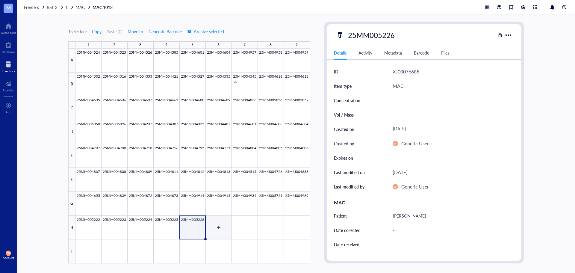
click at [215, 227] on div at bounding box center [192, 155] width 234 height 215
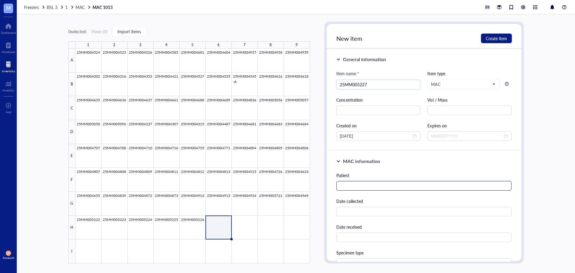
type input "25MM005227"
click at [359, 187] on input "text" at bounding box center [423, 186] width 175 height 10
type input "[PERSON_NAME]"
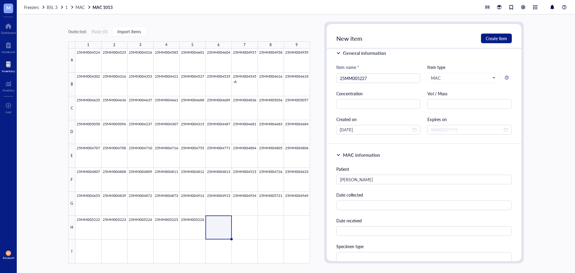
scroll to position [134, 0]
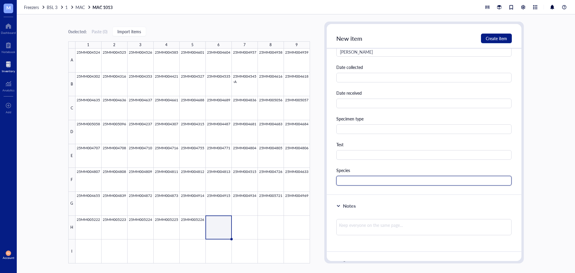
paste input "MAC"
type input "MAC"
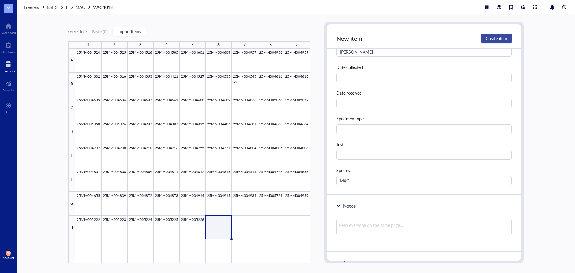
click at [485, 38] on span "Create item" at bounding box center [495, 38] width 21 height 5
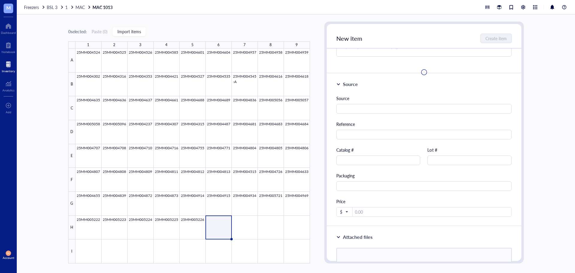
scroll to position [0, 0]
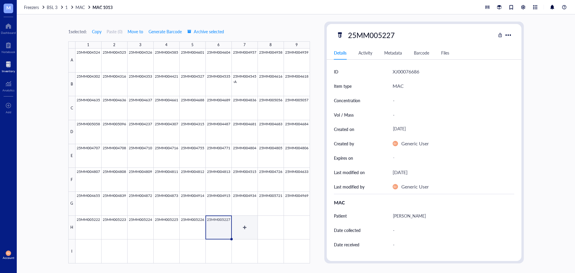
click at [247, 224] on div at bounding box center [192, 155] width 234 height 215
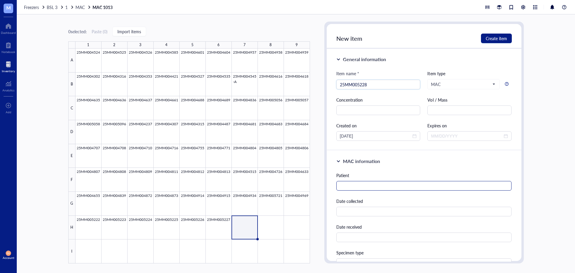
type input "25MM005228"
click at [383, 189] on input "text" at bounding box center [423, 186] width 175 height 10
type input "[PERSON_NAME]"
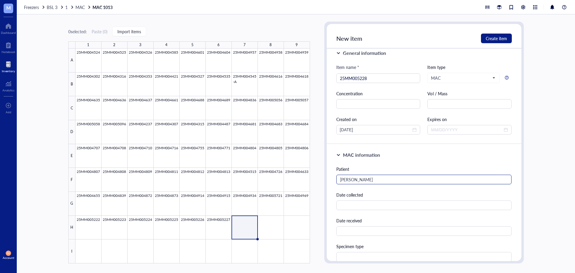
scroll to position [134, 0]
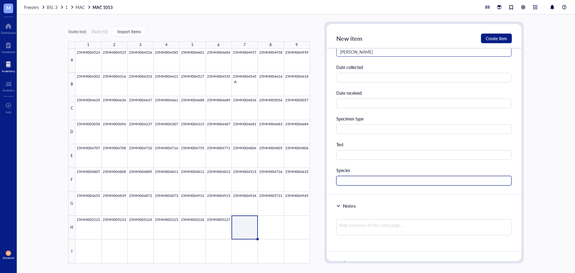
paste input "MAC"
type input "MAC"
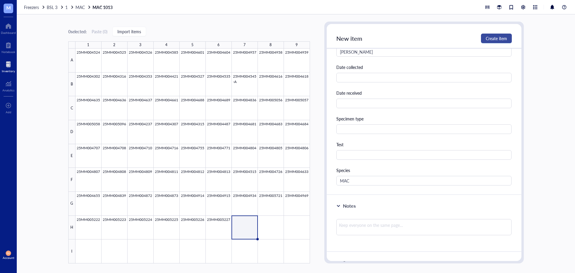
click at [487, 37] on span "Create item" at bounding box center [495, 38] width 21 height 5
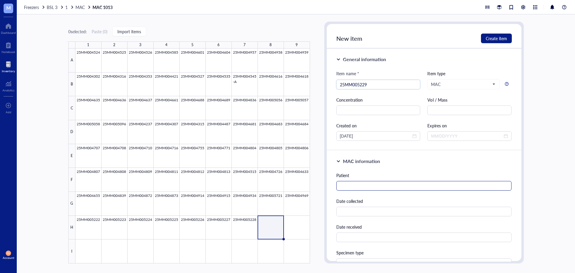
type input "25MM005229"
drag, startPoint x: 358, startPoint y: 186, endPoint x: 355, endPoint y: 185, distance: 3.1
click at [357, 185] on input "text" at bounding box center [423, 186] width 175 height 10
type input "[PERSON_NAME]"
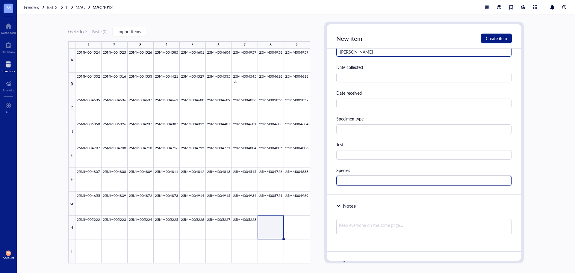
paste input "MAC"
type input "MAC"
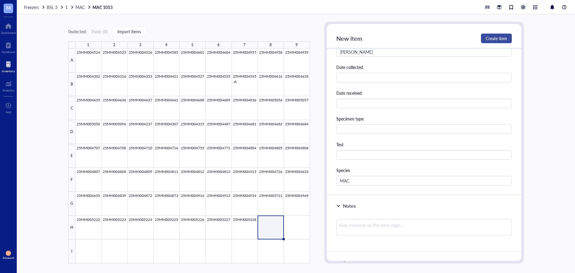
click at [497, 41] on span "Create item" at bounding box center [495, 38] width 21 height 5
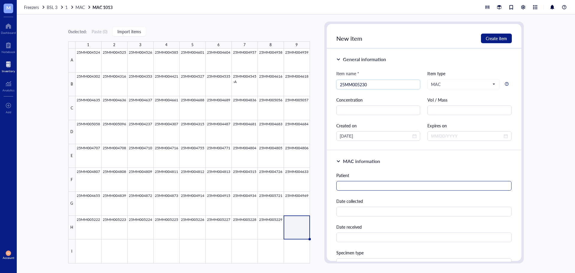
type input "25MM005230"
click at [421, 185] on input "text" at bounding box center [423, 186] width 175 height 10
type input "[PERSON_NAME]"
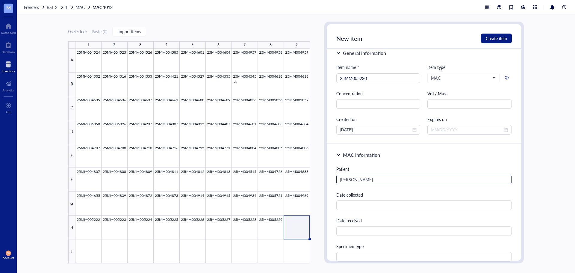
scroll to position [134, 0]
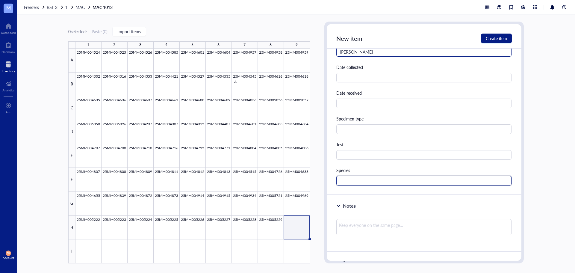
paste input "MAC"
type input "MAC"
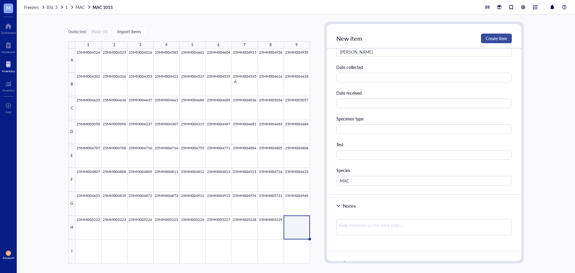
click at [499, 39] on span "Create item" at bounding box center [495, 38] width 21 height 5
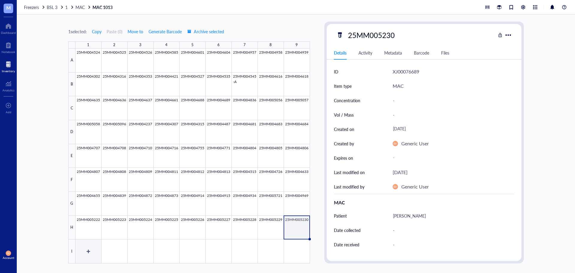
click at [83, 252] on div at bounding box center [192, 155] width 234 height 215
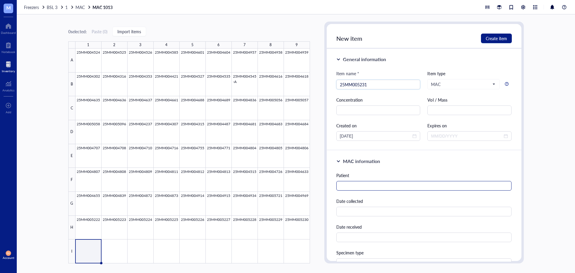
type input "25MM005231"
click at [367, 185] on input "text" at bounding box center [423, 186] width 175 height 10
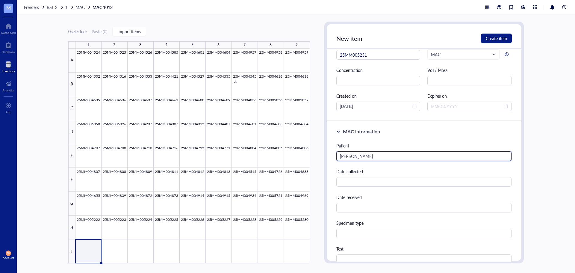
scroll to position [90, 0]
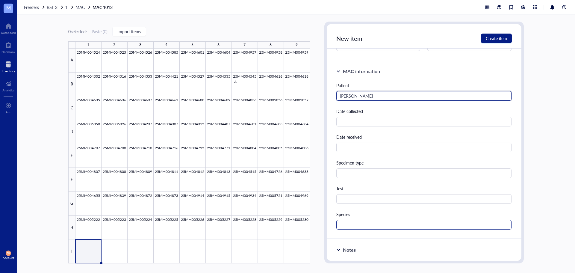
type input "[PERSON_NAME]"
click at [353, 221] on input "text" at bounding box center [423, 225] width 175 height 10
paste input "MAC"
type input "MAC"
click at [498, 38] on span "Create item" at bounding box center [495, 38] width 21 height 5
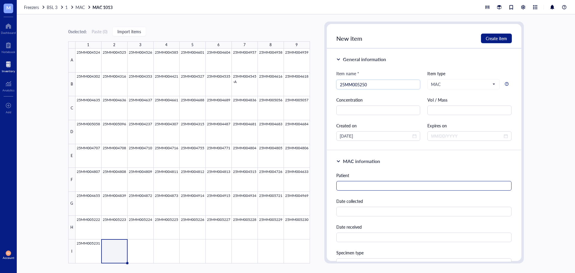
type input "25MM005250"
click at [424, 186] on input "text" at bounding box center [423, 186] width 175 height 10
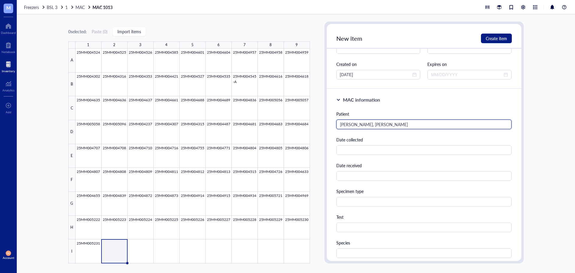
scroll to position [120, 0]
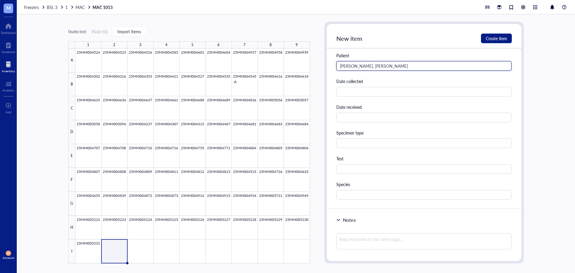
type input "[PERSON_NAME], [PERSON_NAME]"
click at [392, 200] on div "MAC information Patient [PERSON_NAME], [PERSON_NAME] Date collected Date receiv…" at bounding box center [424, 120] width 195 height 178
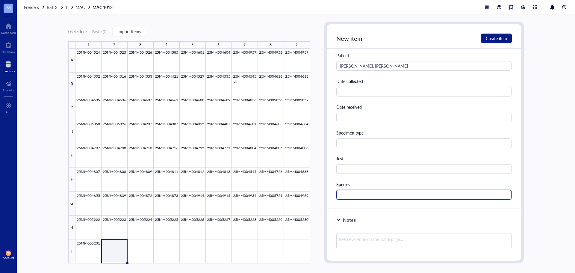
click at [392, 198] on input "text" at bounding box center [423, 195] width 175 height 10
paste input "MAC"
type input "MAC"
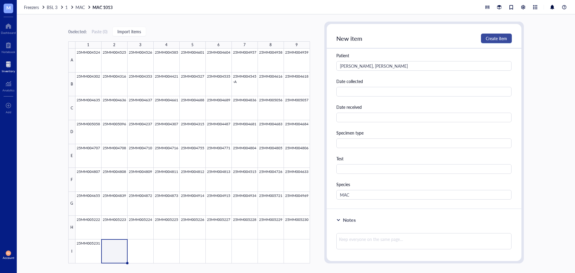
click at [492, 43] on button "Create item" at bounding box center [496, 39] width 31 height 10
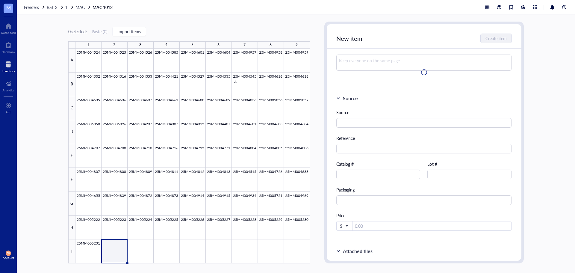
scroll to position [0, 0]
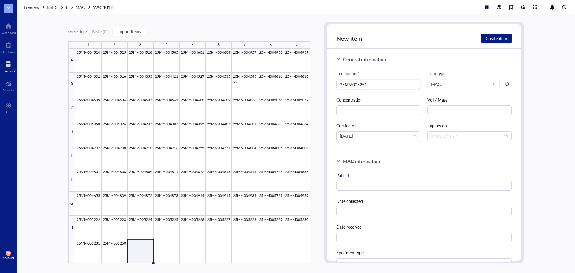
type input "25MM005251"
click at [365, 180] on div "Patient" at bounding box center [423, 181] width 175 height 19
click at [365, 184] on input "text" at bounding box center [423, 186] width 175 height 10
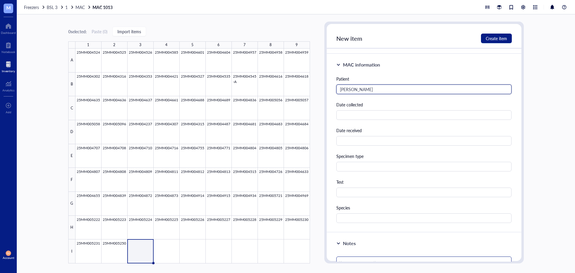
scroll to position [150, 0]
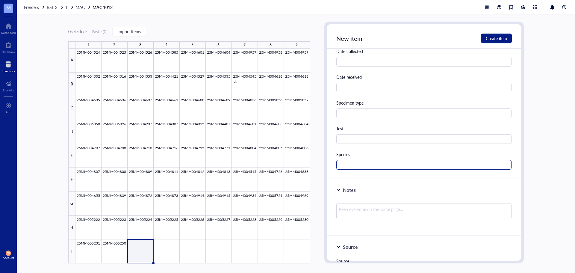
type input "[PERSON_NAME]"
click at [351, 163] on input "text" at bounding box center [423, 165] width 175 height 10
paste input "MAC"
type input "MAC"
click at [491, 37] on span "Create item" at bounding box center [495, 38] width 21 height 5
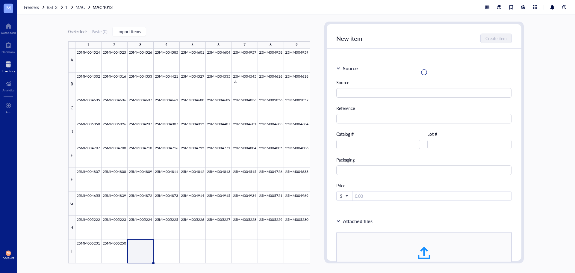
scroll to position [0, 0]
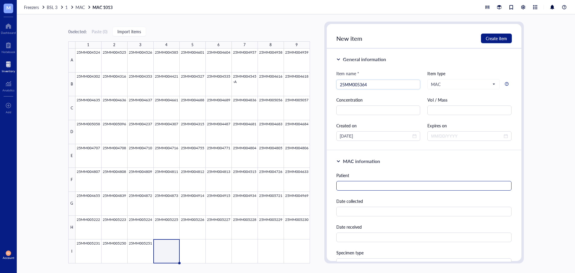
type input "25MM005364"
click at [369, 188] on input "text" at bounding box center [423, 186] width 175 height 10
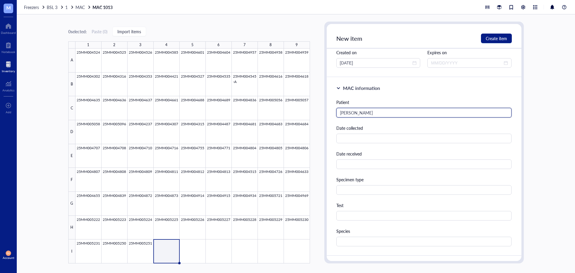
scroll to position [180, 0]
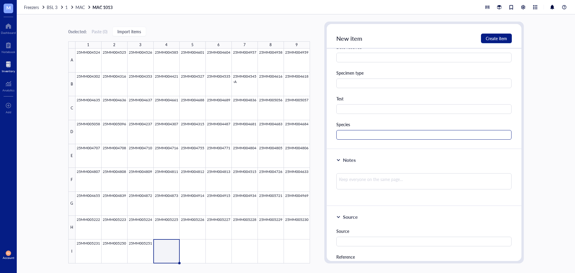
type input "[PERSON_NAME]"
click at [351, 138] on input "text" at bounding box center [423, 135] width 175 height 10
paste input "MAC"
type input "MAC"
click at [499, 41] on span "Create item" at bounding box center [495, 38] width 21 height 5
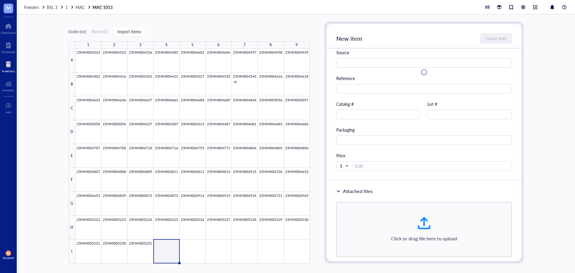
scroll to position [1, 0]
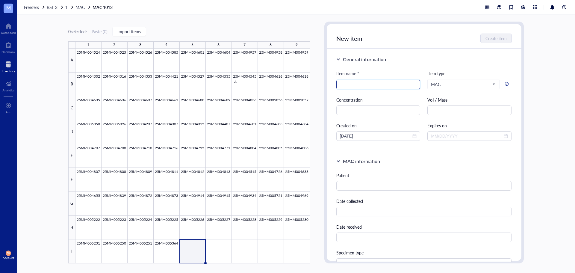
click at [347, 84] on input "search" at bounding box center [378, 84] width 77 height 9
type input "2"
type input "25MM005365"
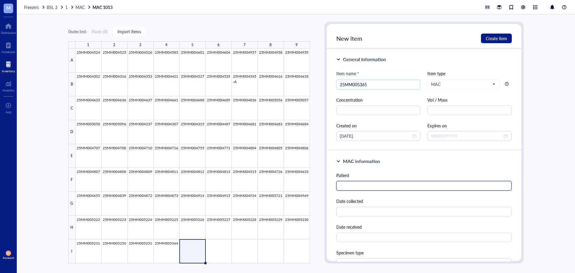
click at [352, 186] on input "text" at bounding box center [423, 186] width 175 height 10
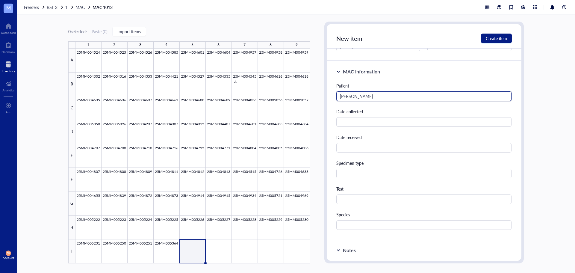
scroll to position [90, 0]
type input "[PERSON_NAME]"
click at [354, 223] on input "text" at bounding box center [423, 225] width 175 height 10
paste input "MAC"
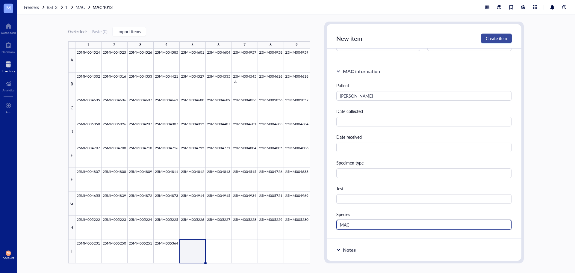
type input "MAC"
click at [502, 40] on span "Create item" at bounding box center [495, 38] width 21 height 5
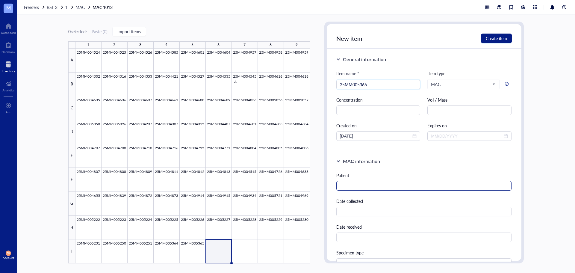
type input "25MM005366"
click at [386, 182] on input "text" at bounding box center [423, 186] width 175 height 10
type input "[PERSON_NAME]"
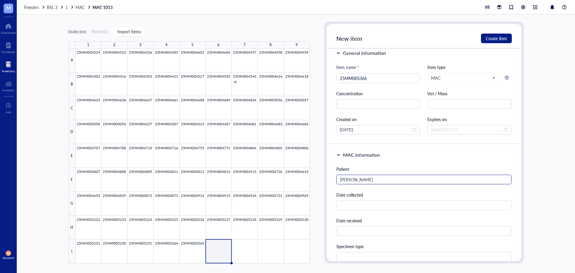
scroll to position [134, 0]
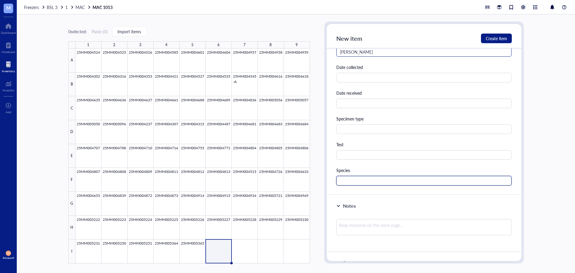
paste input "MAC"
type input "MAC"
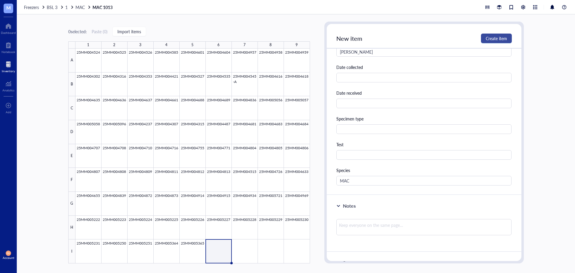
click at [496, 40] on span "Create item" at bounding box center [495, 38] width 21 height 5
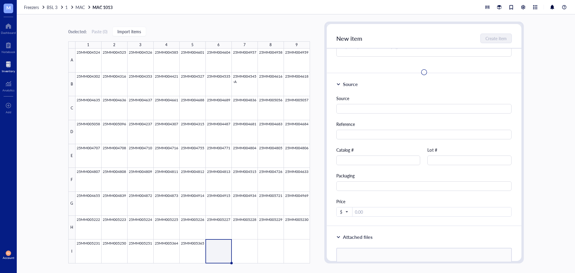
scroll to position [0, 0]
